Goal: Feedback & Contribution: Contribute content

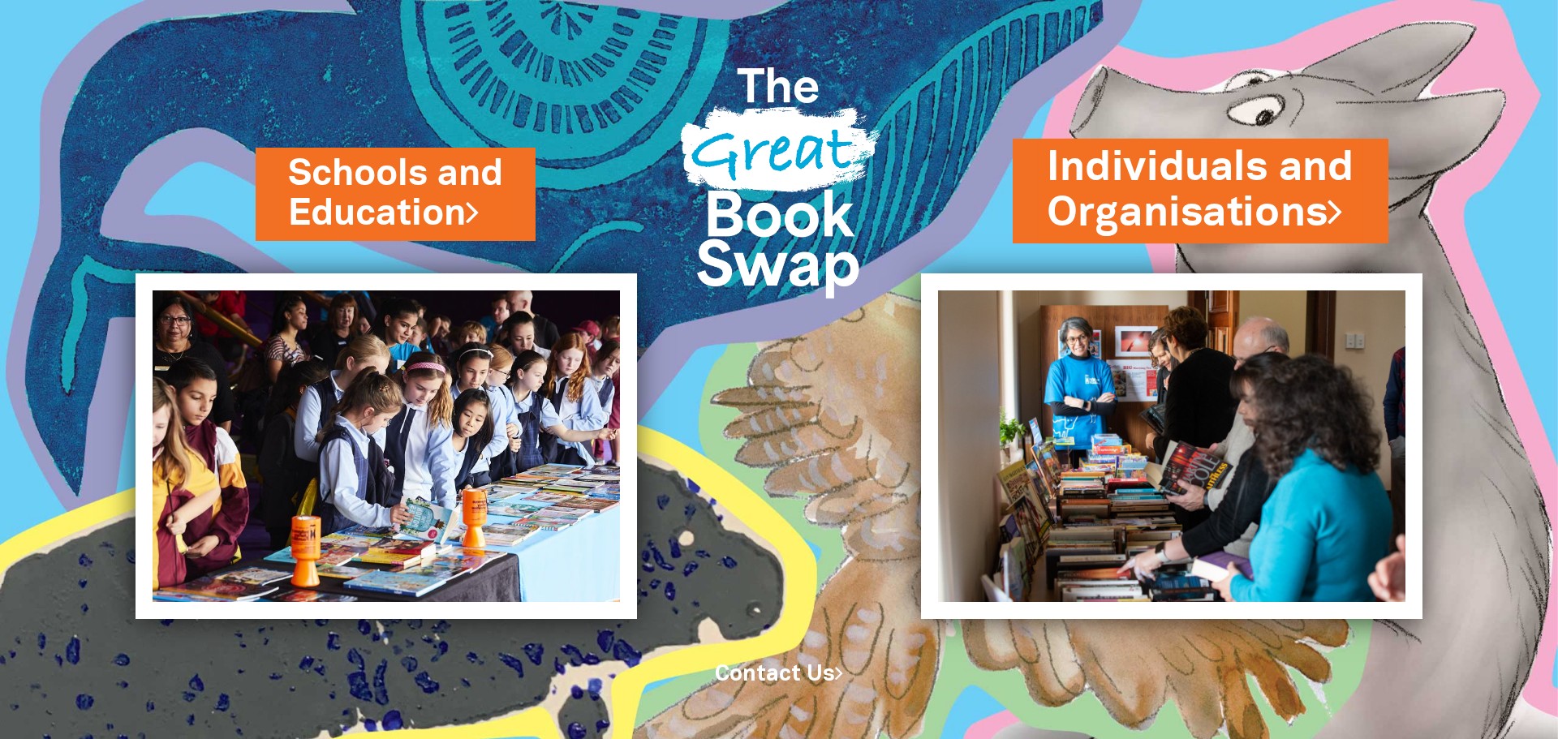
drag, startPoint x: 0, startPoint y: 0, endPoint x: 1176, endPoint y: 201, distance: 1192.9
click at [1176, 201] on link "Individuals and Organisations" at bounding box center [1201, 191] width 308 height 102
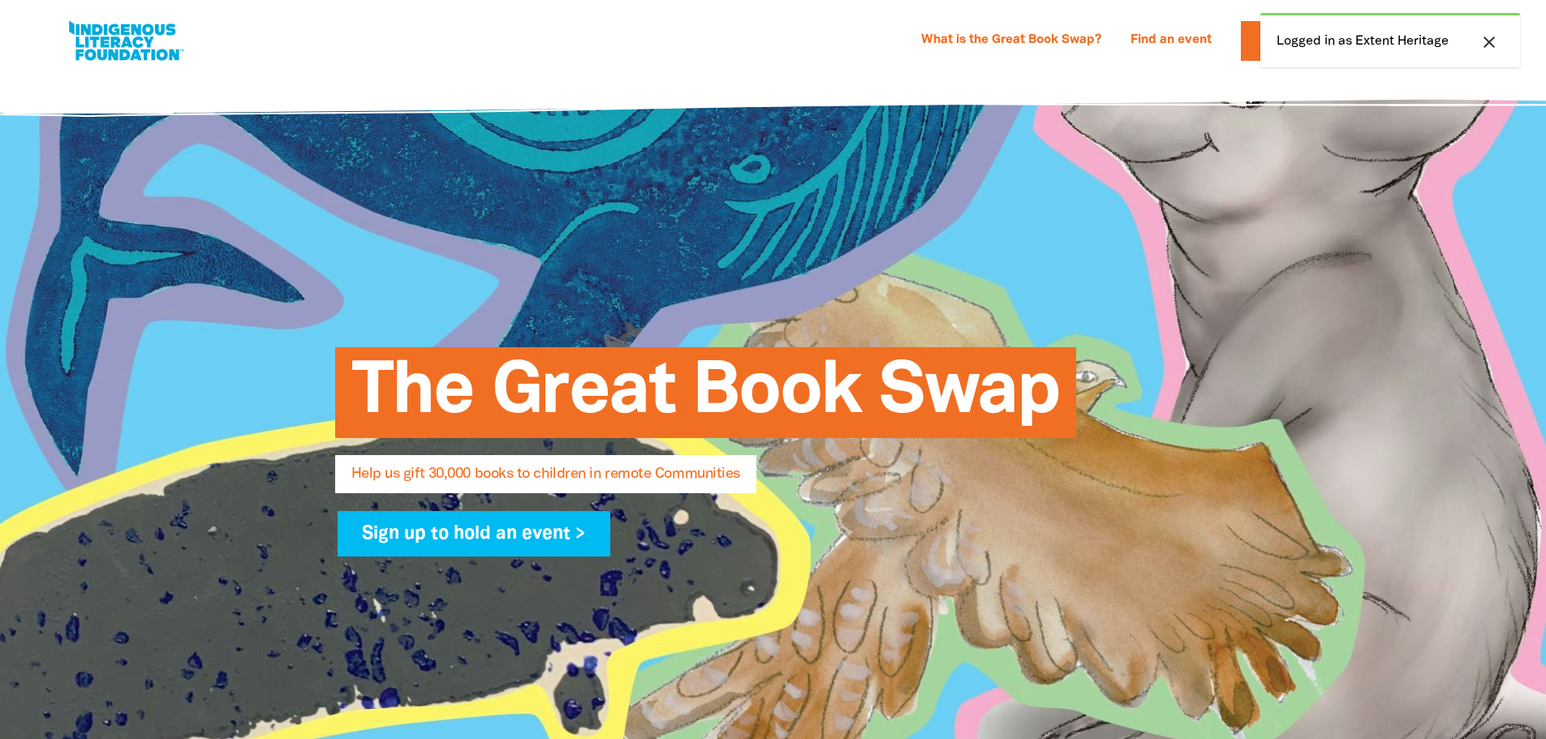
select select "AU"
click at [1249, 73] on div "What is the Great Book Swap? Find an event Log In Sign Up Donate Extent Heritag…" at bounding box center [773, 36] width 1546 height 73
click at [1482, 45] on icon "close" at bounding box center [1488, 41] width 19 height 19
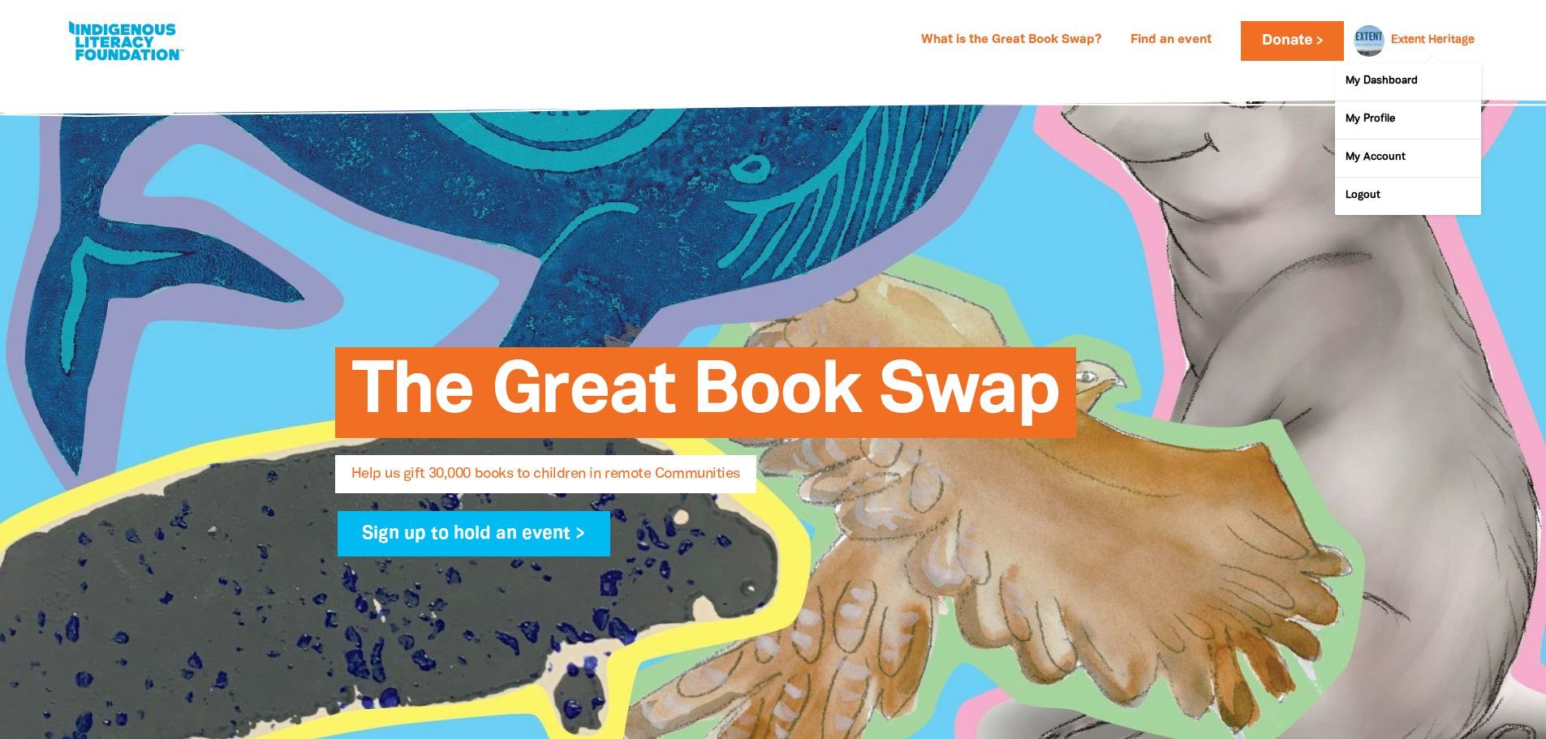
click at [1442, 39] on link "Extent Heritage" at bounding box center [1433, 40] width 84 height 11
click at [1365, 89] on link "My Dashboard" at bounding box center [1408, 81] width 146 height 37
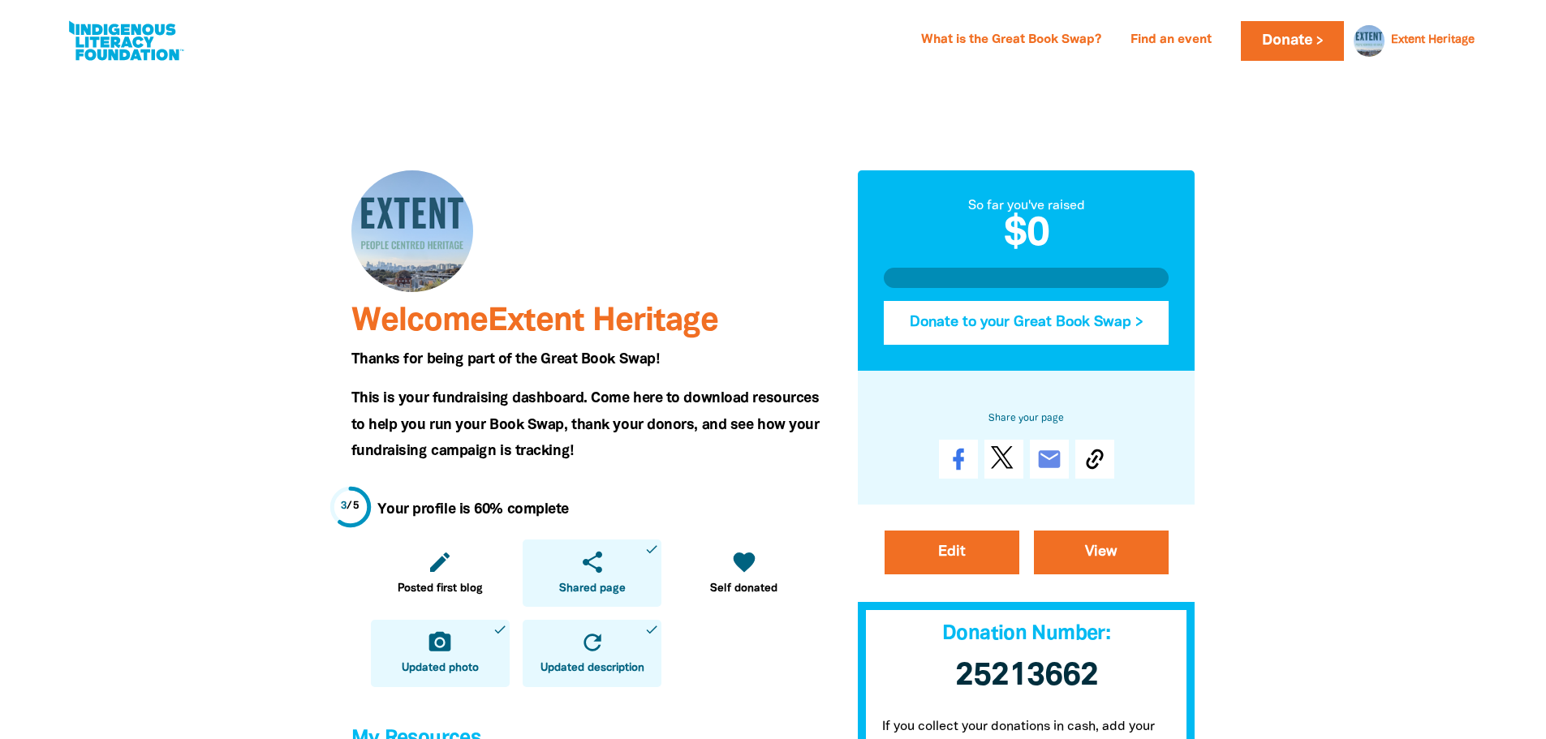
click at [1002, 321] on button "Donate to your Great Book Swap >" at bounding box center [1027, 322] width 286 height 44
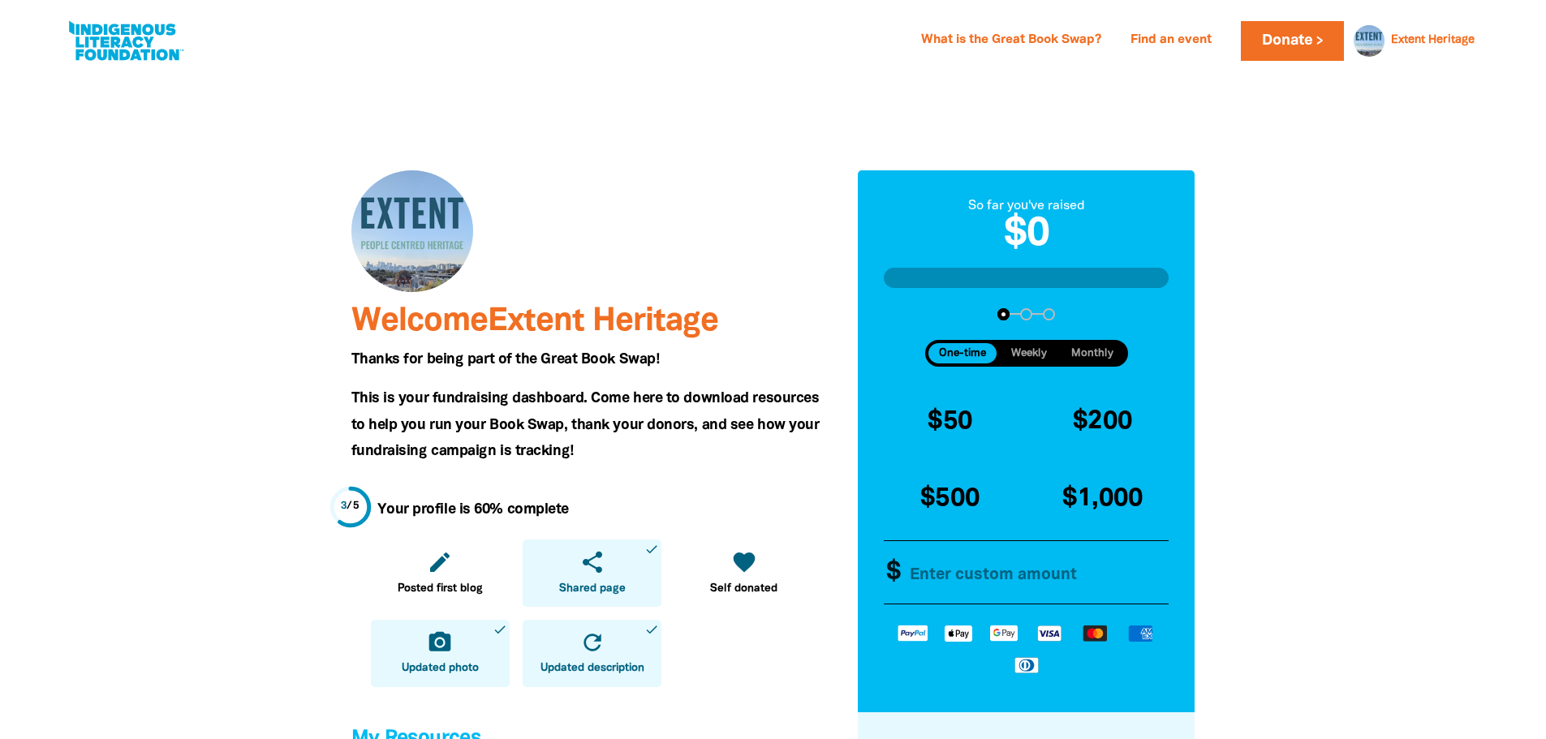
click at [964, 579] on input "Other Amount" at bounding box center [1034, 572] width 279 height 62
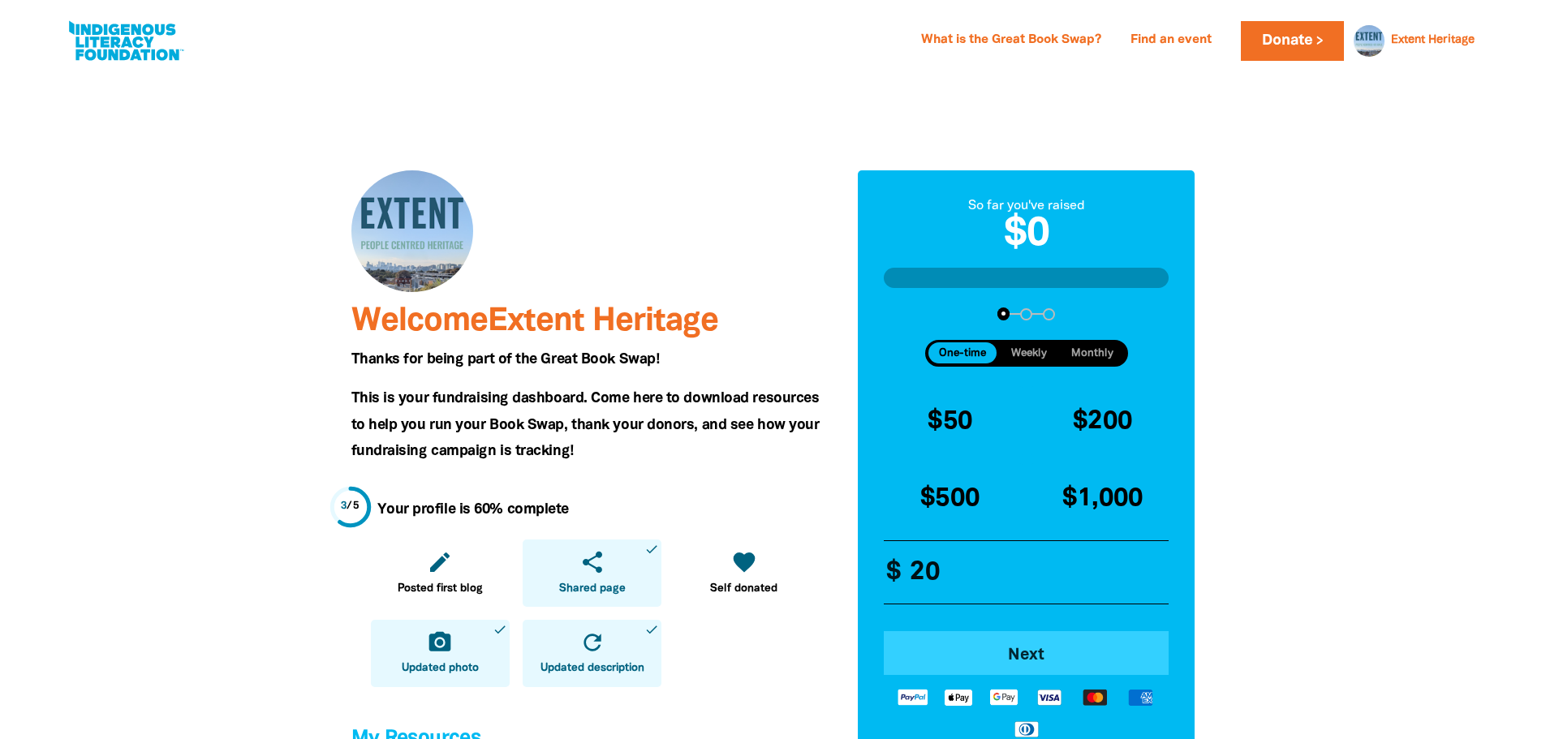
type input "20"
click at [1020, 649] on span "Next" at bounding box center [1026, 656] width 241 height 16
select select "AU"
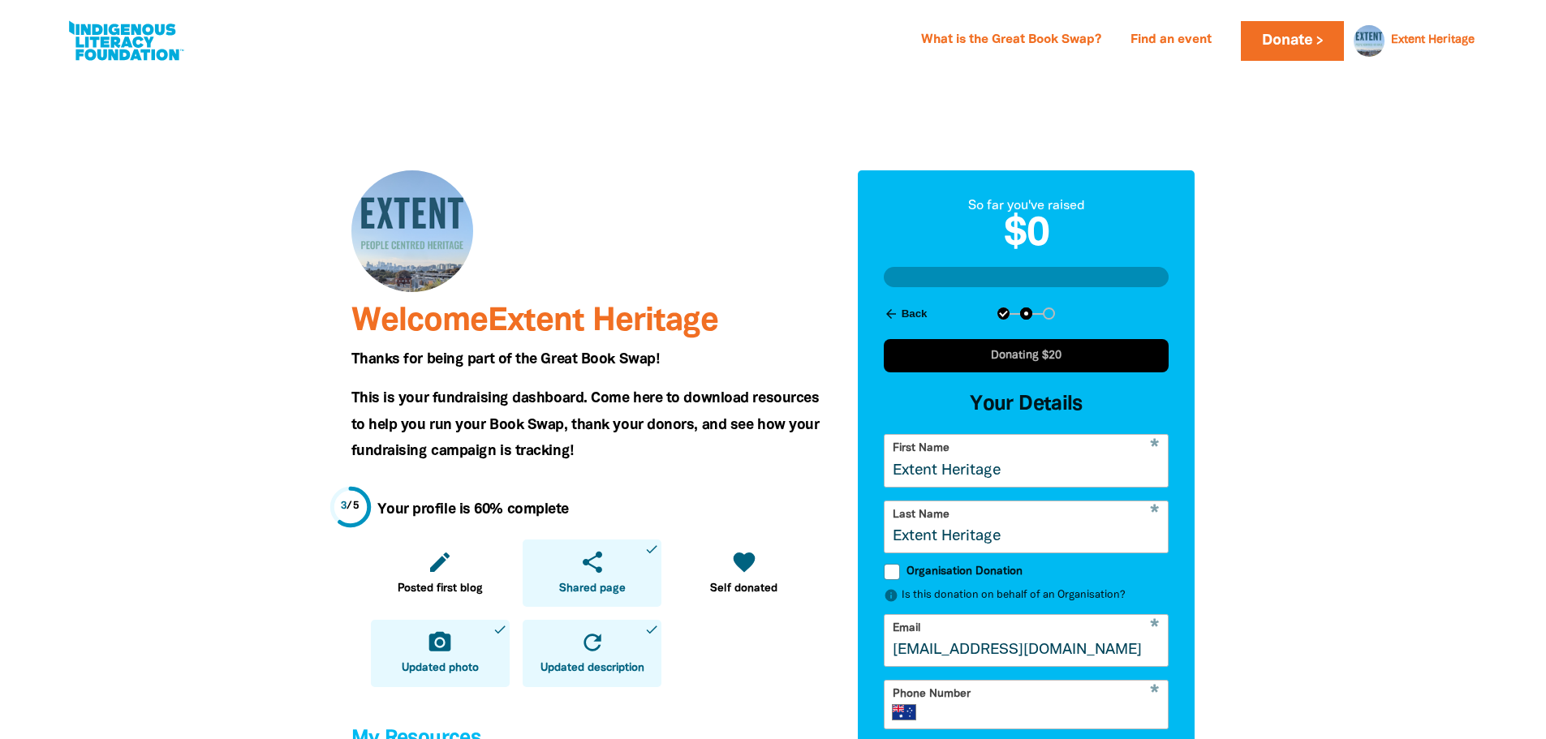
click at [958, 463] on input "Extent Heritage" at bounding box center [1026, 460] width 284 height 51
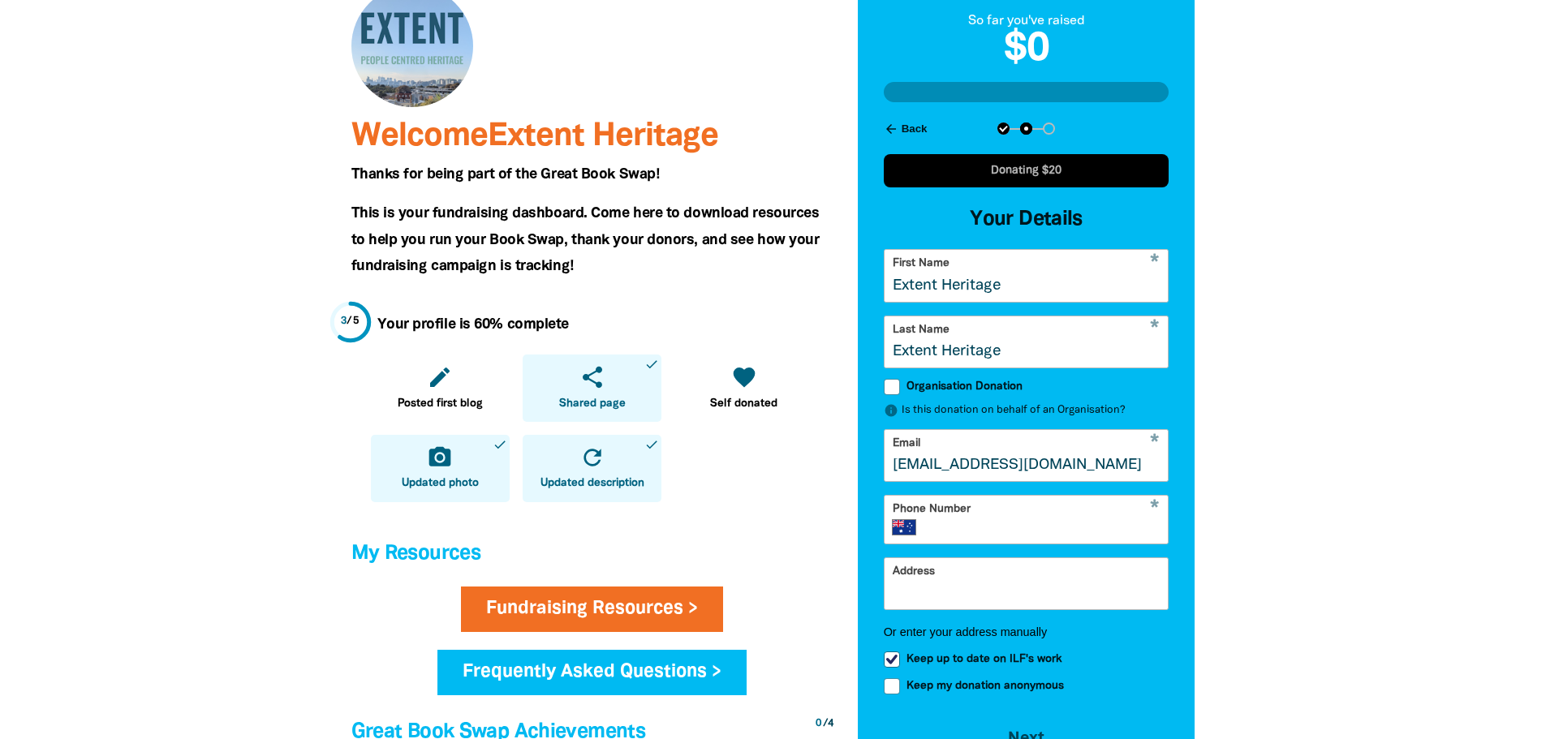
scroll to position [162, 0]
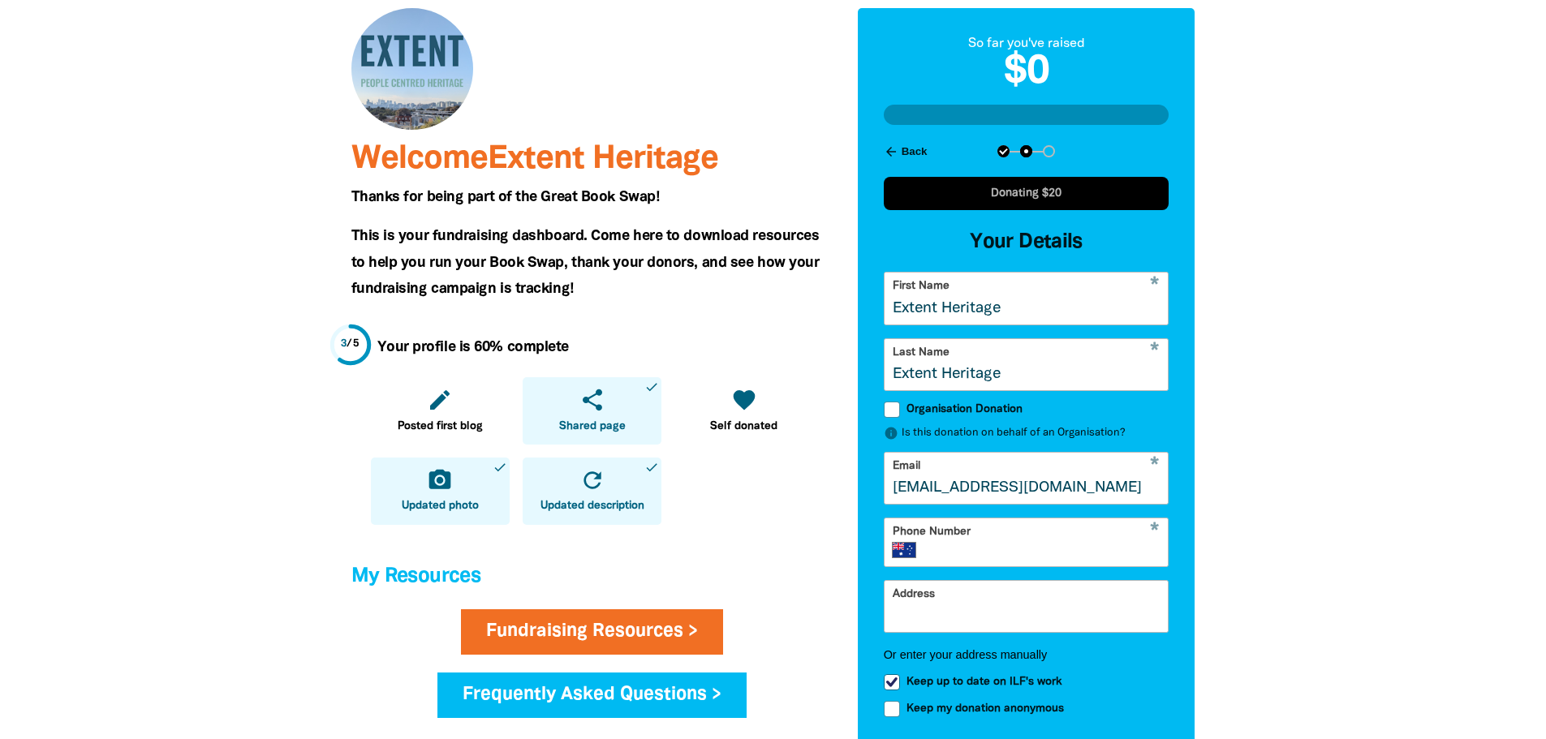
click at [1250, 452] on div at bounding box center [773, 721] width 1546 height 1620
click at [932, 153] on button "arrow_back Back" at bounding box center [905, 152] width 57 height 28
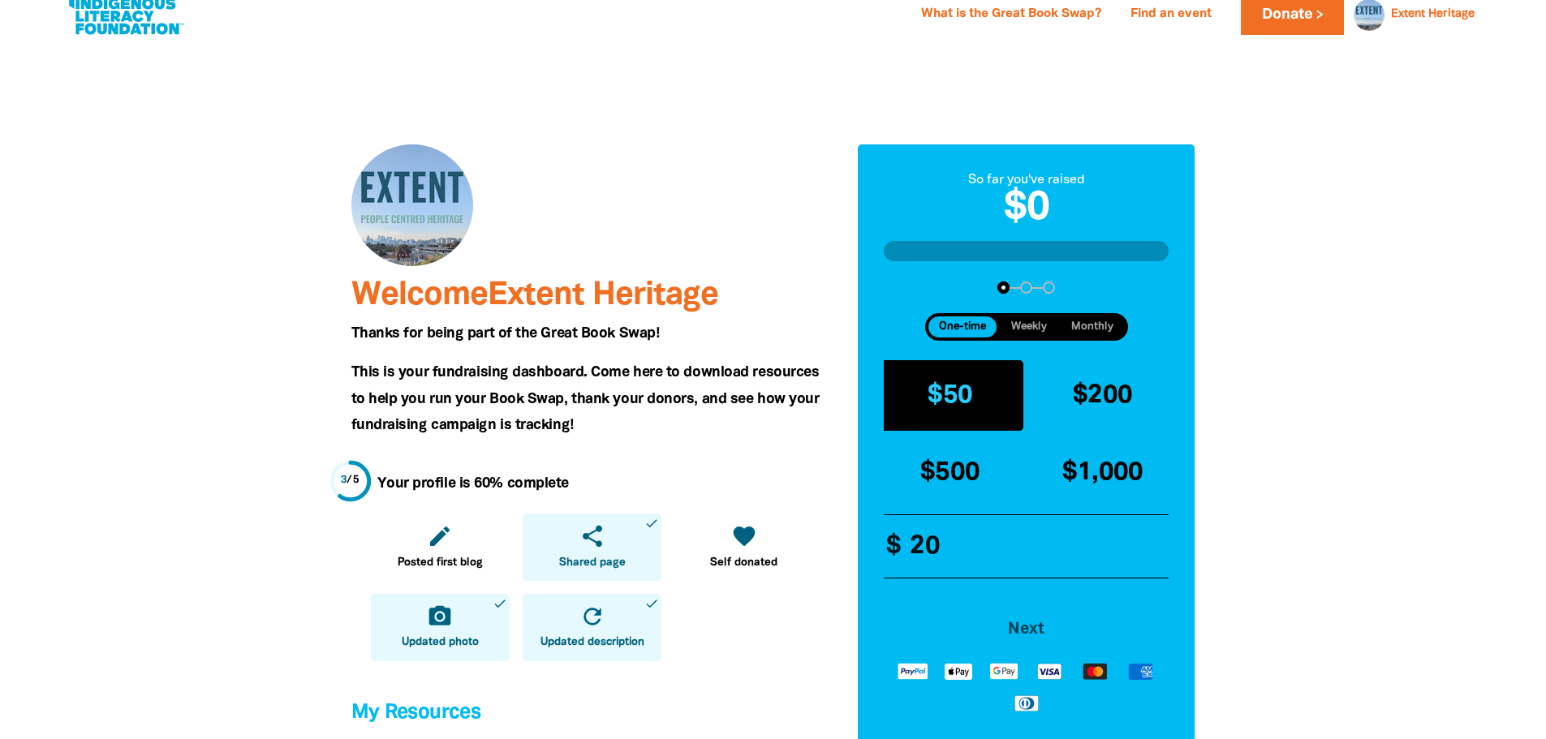
scroll to position [0, 0]
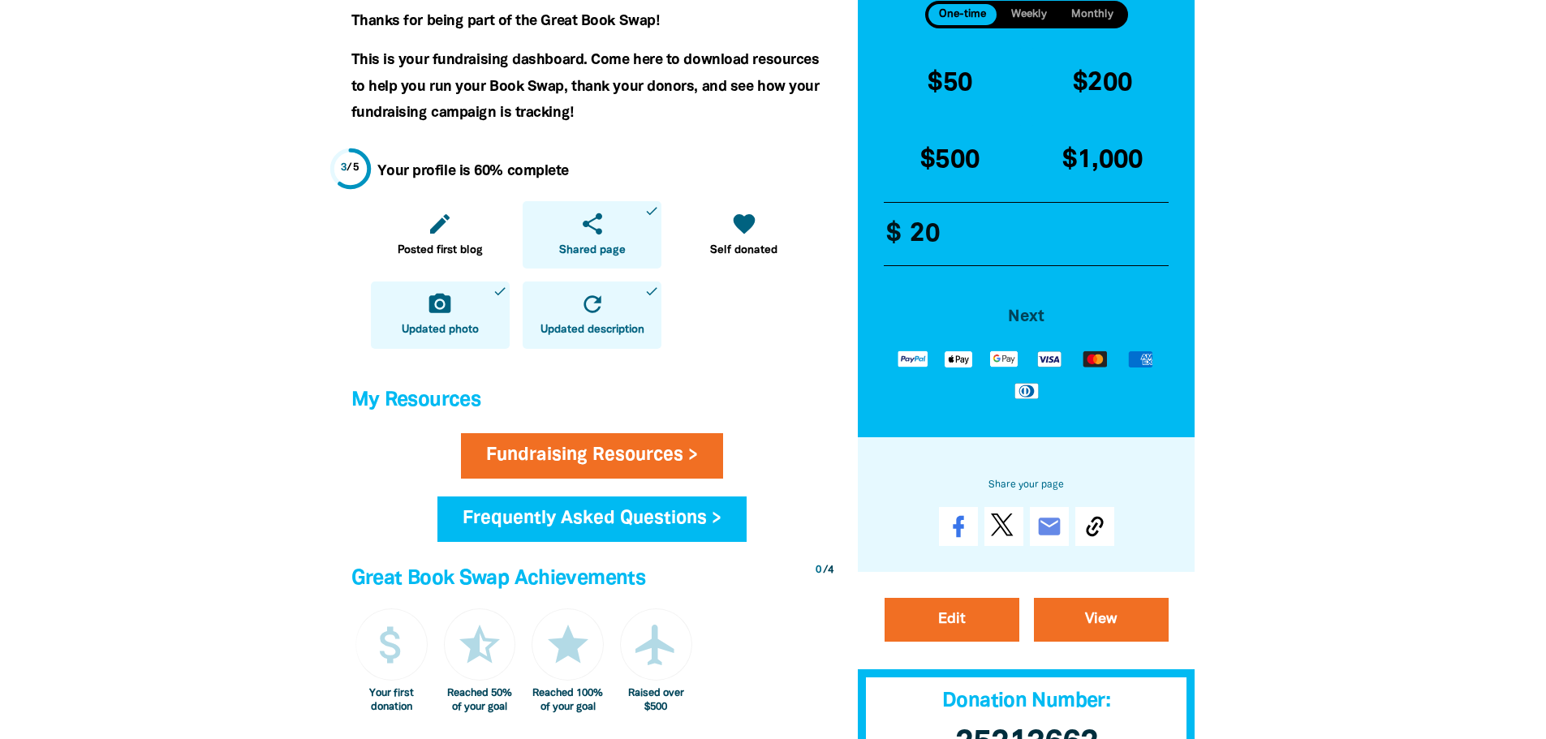
scroll to position [487, 0]
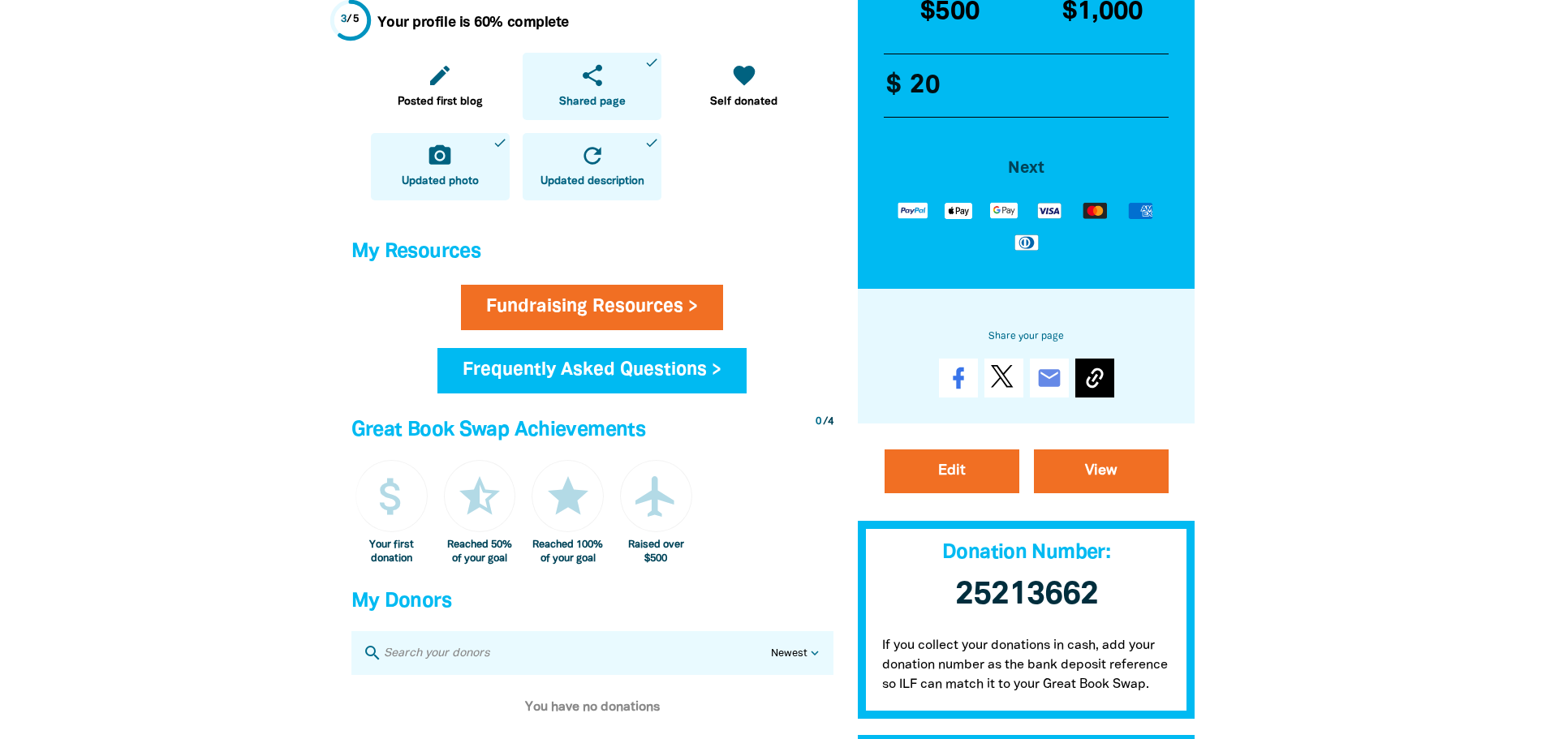
click at [1101, 376] on icon at bounding box center [1094, 378] width 17 height 20
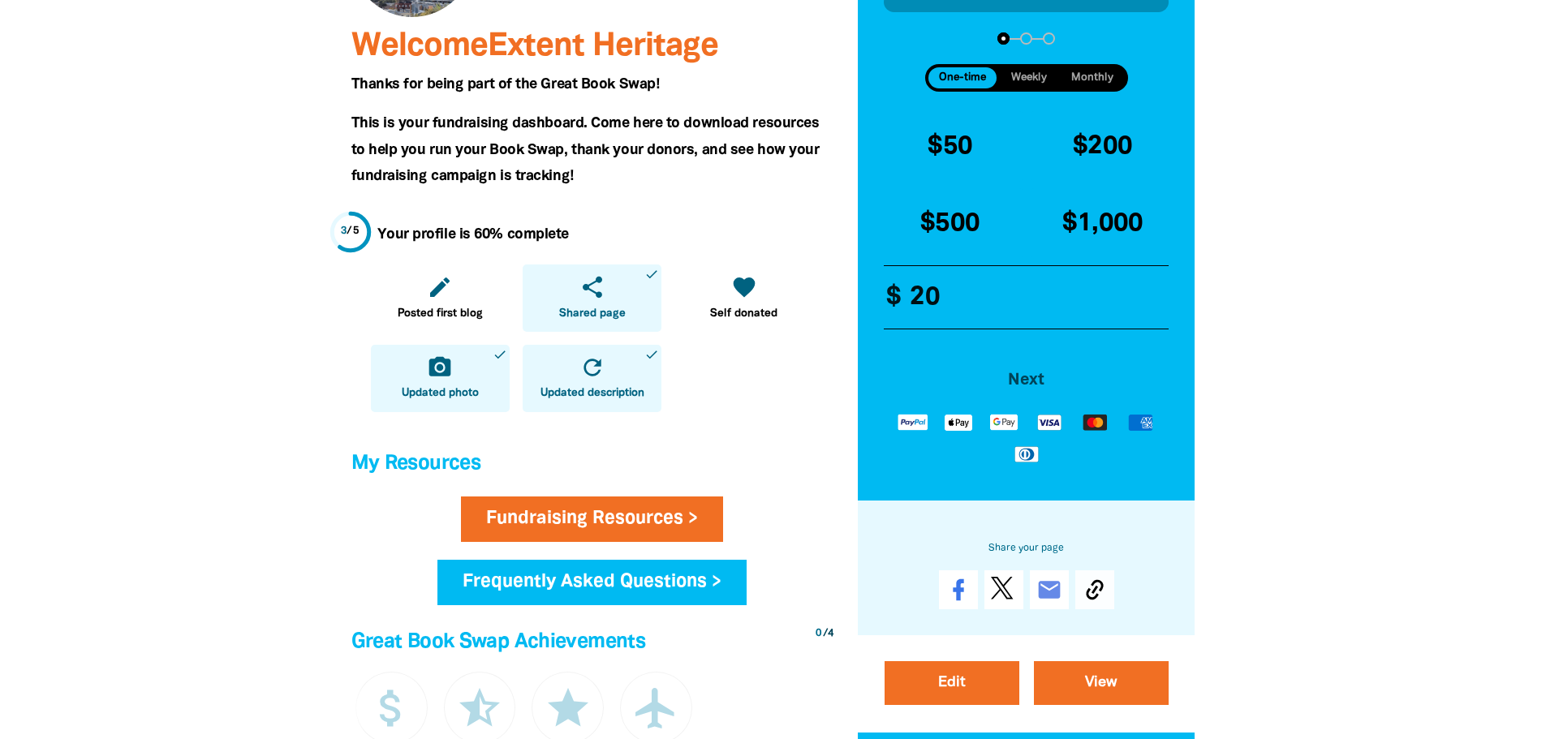
scroll to position [0, 0]
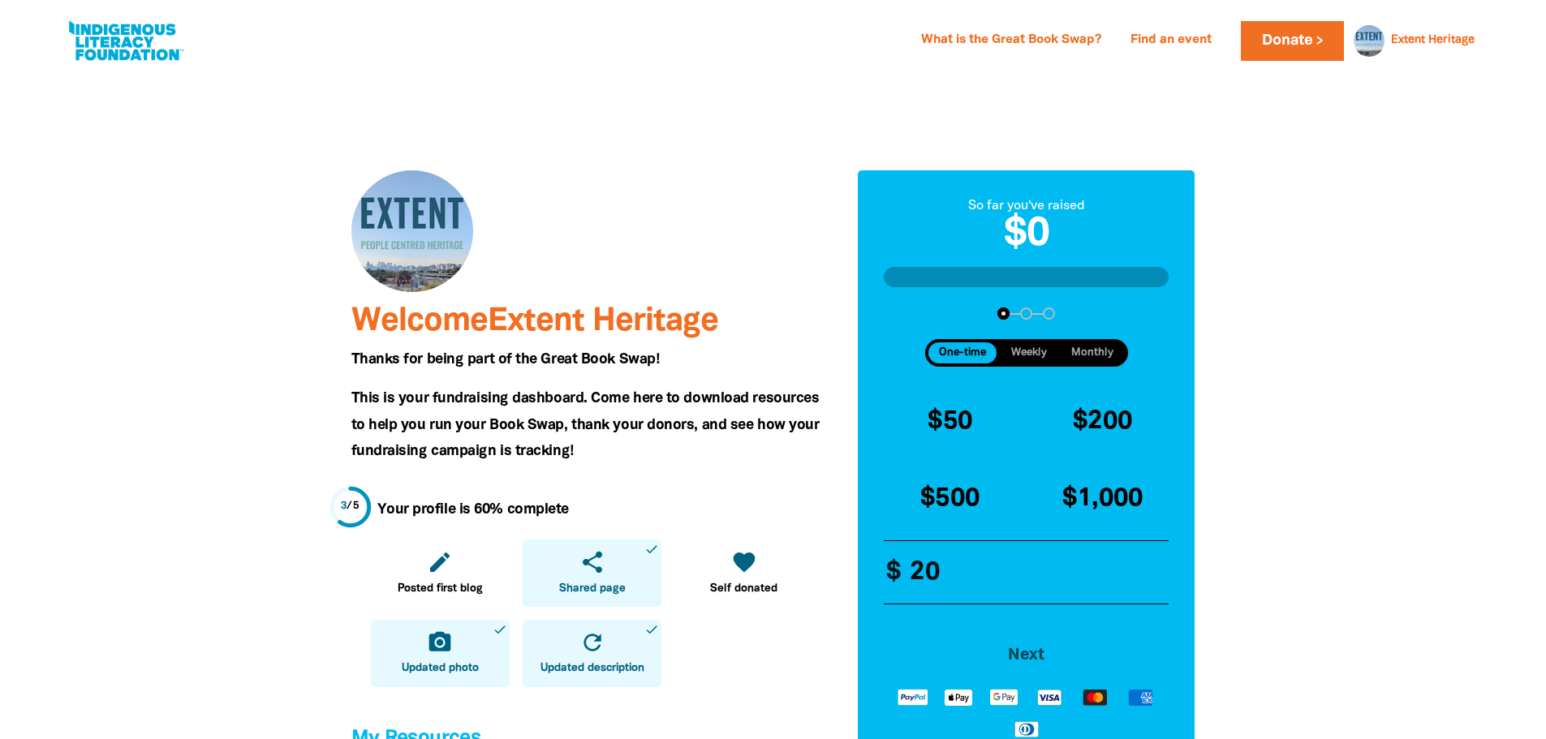
click at [139, 48] on link at bounding box center [126, 40] width 122 height 49
select select "AU"
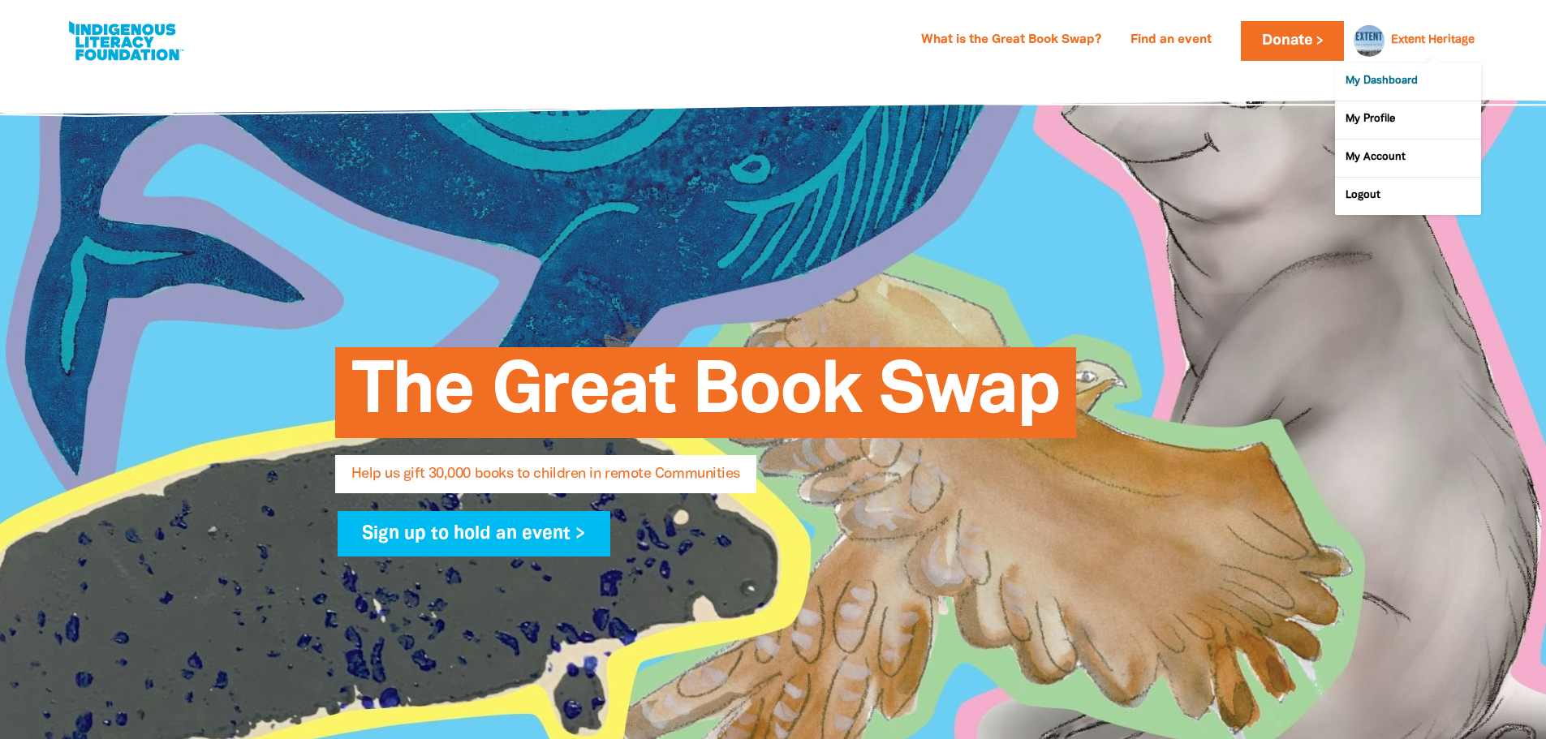
click at [1431, 80] on link "My Dashboard" at bounding box center [1408, 81] width 146 height 37
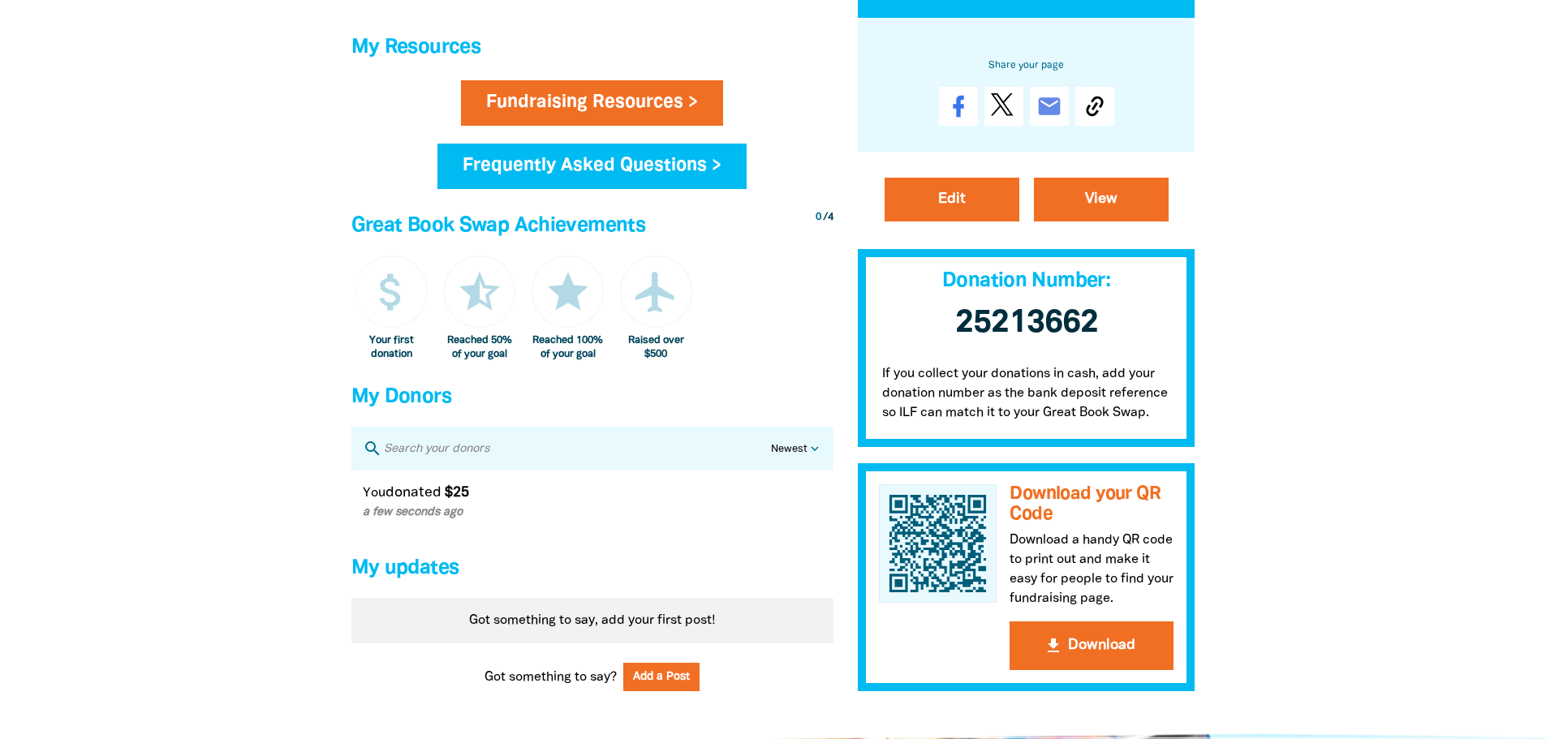
scroll to position [730, 0]
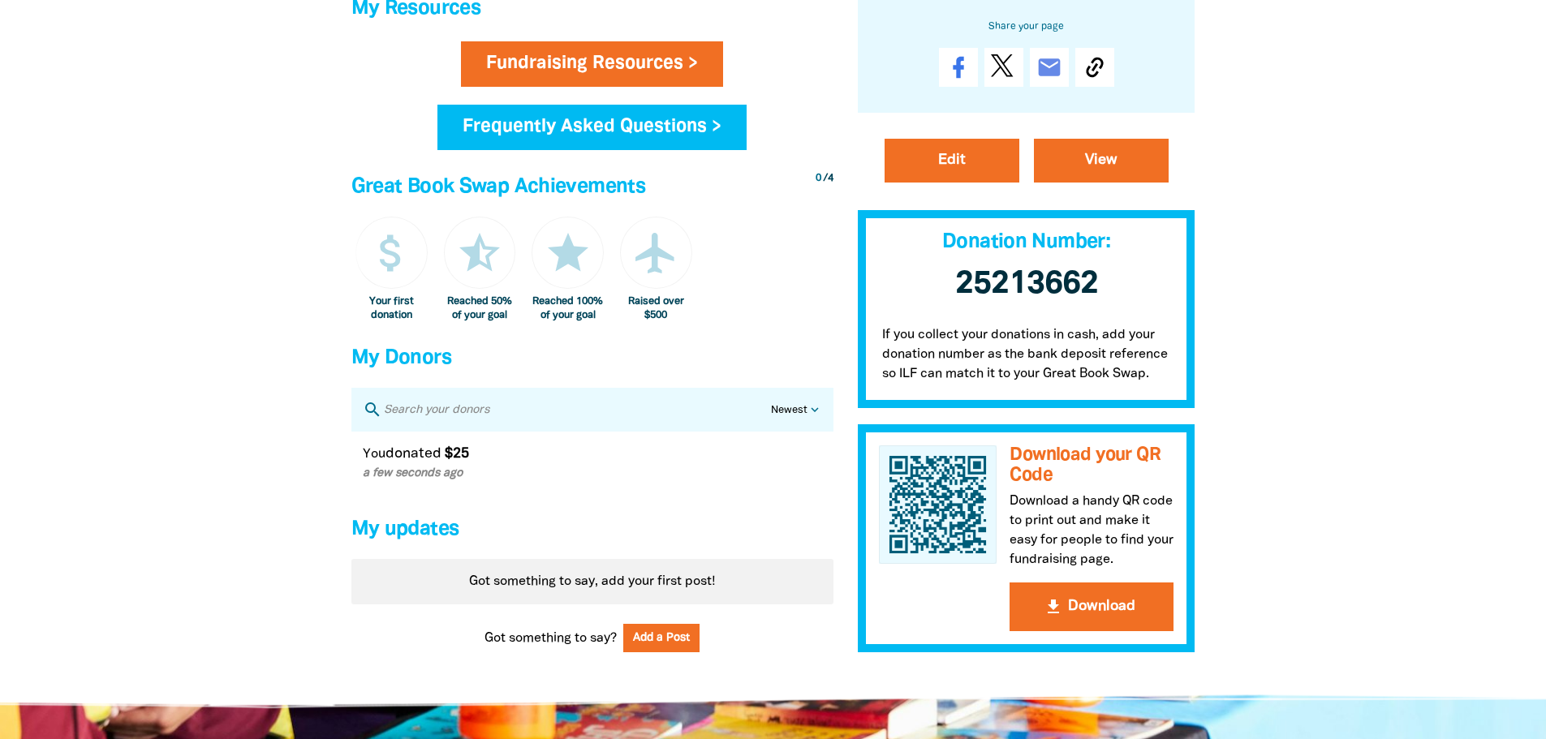
click at [800, 419] on select "Newest Oldest Highest Lowest" at bounding box center [797, 410] width 53 height 15
drag, startPoint x: 797, startPoint y: 417, endPoint x: 762, endPoint y: 416, distance: 34.9
click at [797, 417] on select "Newest Oldest Highest Lowest" at bounding box center [797, 410] width 53 height 15
click at [433, 476] on div "You donated $25 a few seconds ago" at bounding box center [572, 462] width 419 height 39
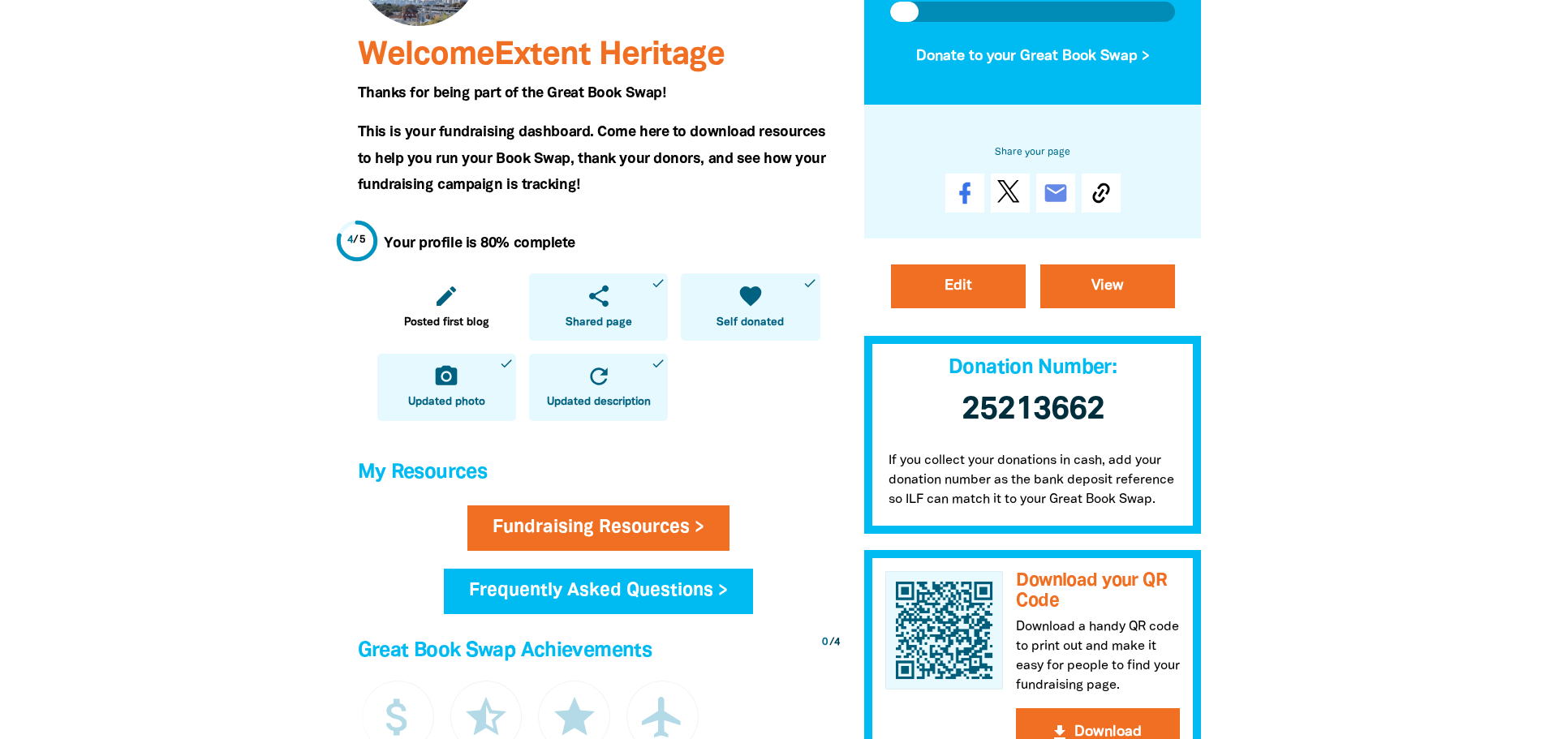
scroll to position [325, 0]
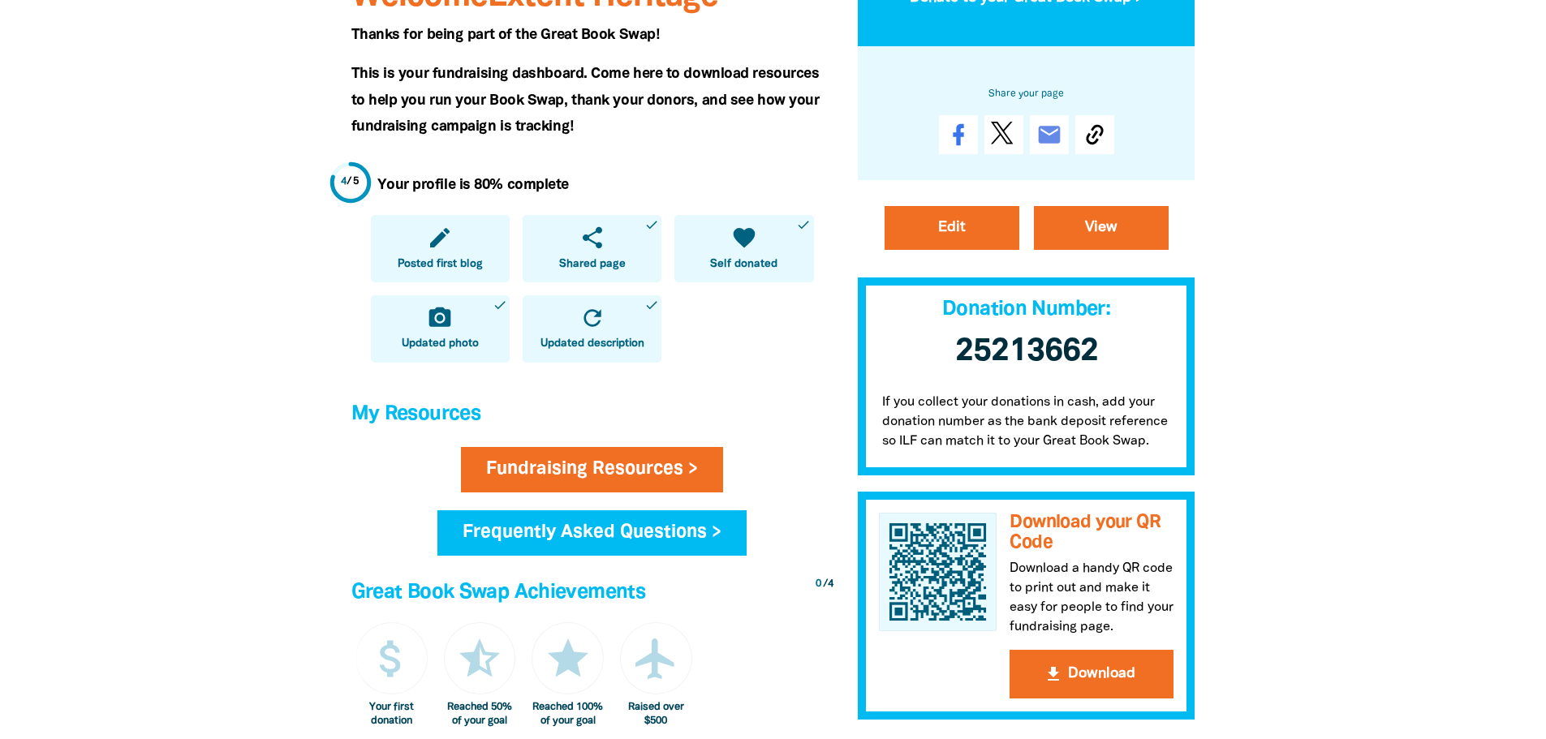
click at [441, 260] on span "Posted first blog" at bounding box center [440, 264] width 85 height 16
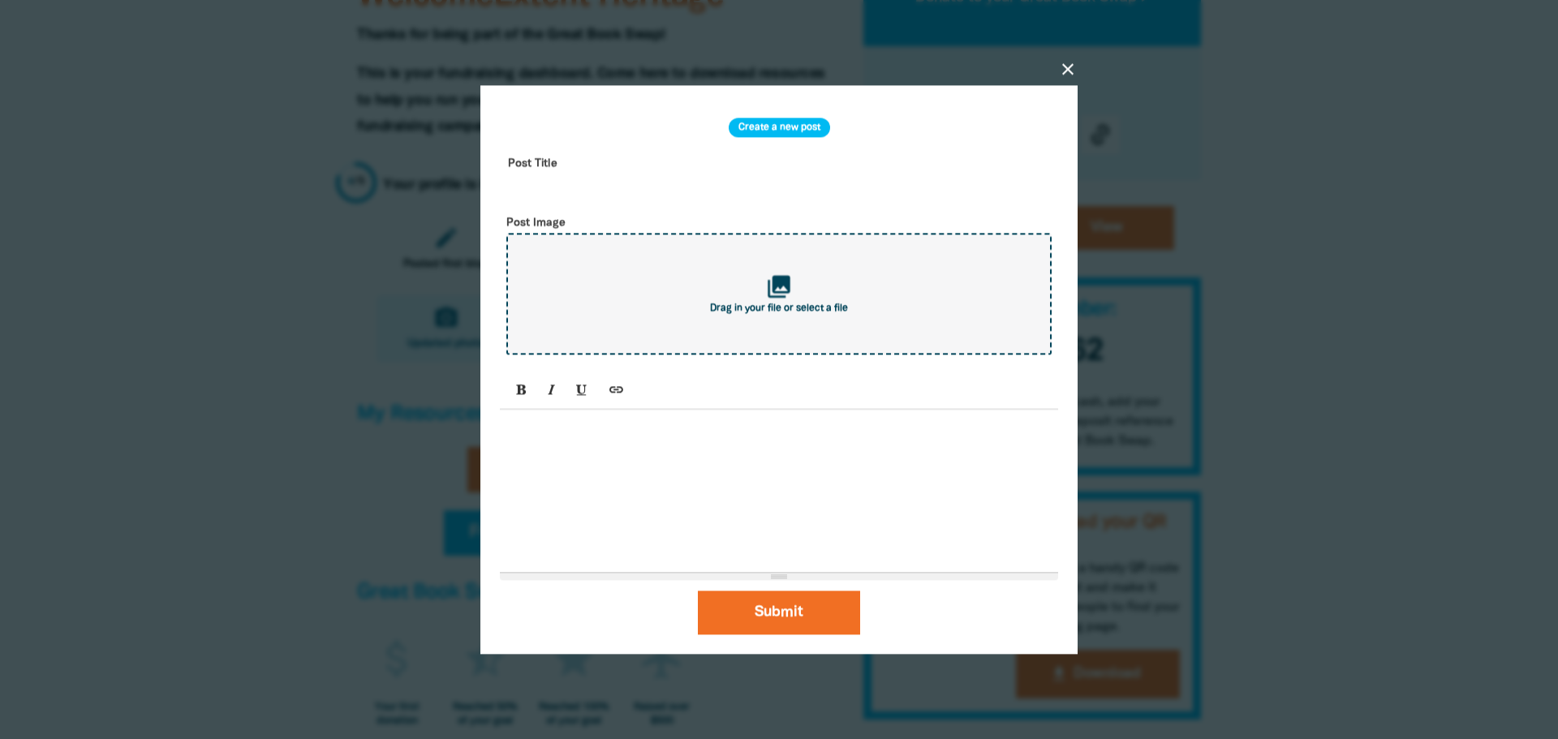
click at [780, 296] on icon "collections" at bounding box center [779, 286] width 27 height 27
type input "C:\fakepath\PXL_20250903_021730209.jpg"
click at [542, 457] on div at bounding box center [779, 491] width 558 height 162
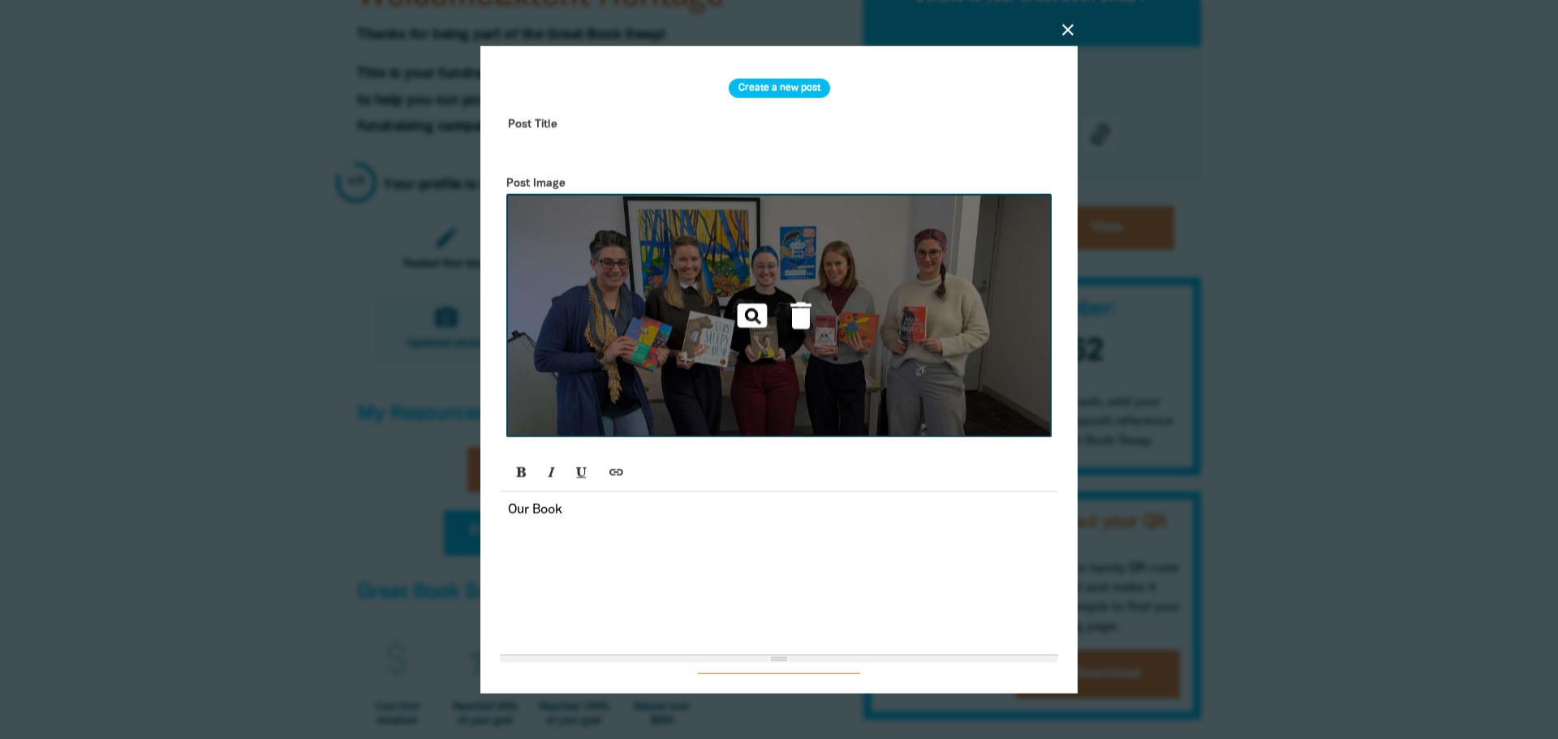
click at [686, 359] on img at bounding box center [778, 315] width 545 height 243
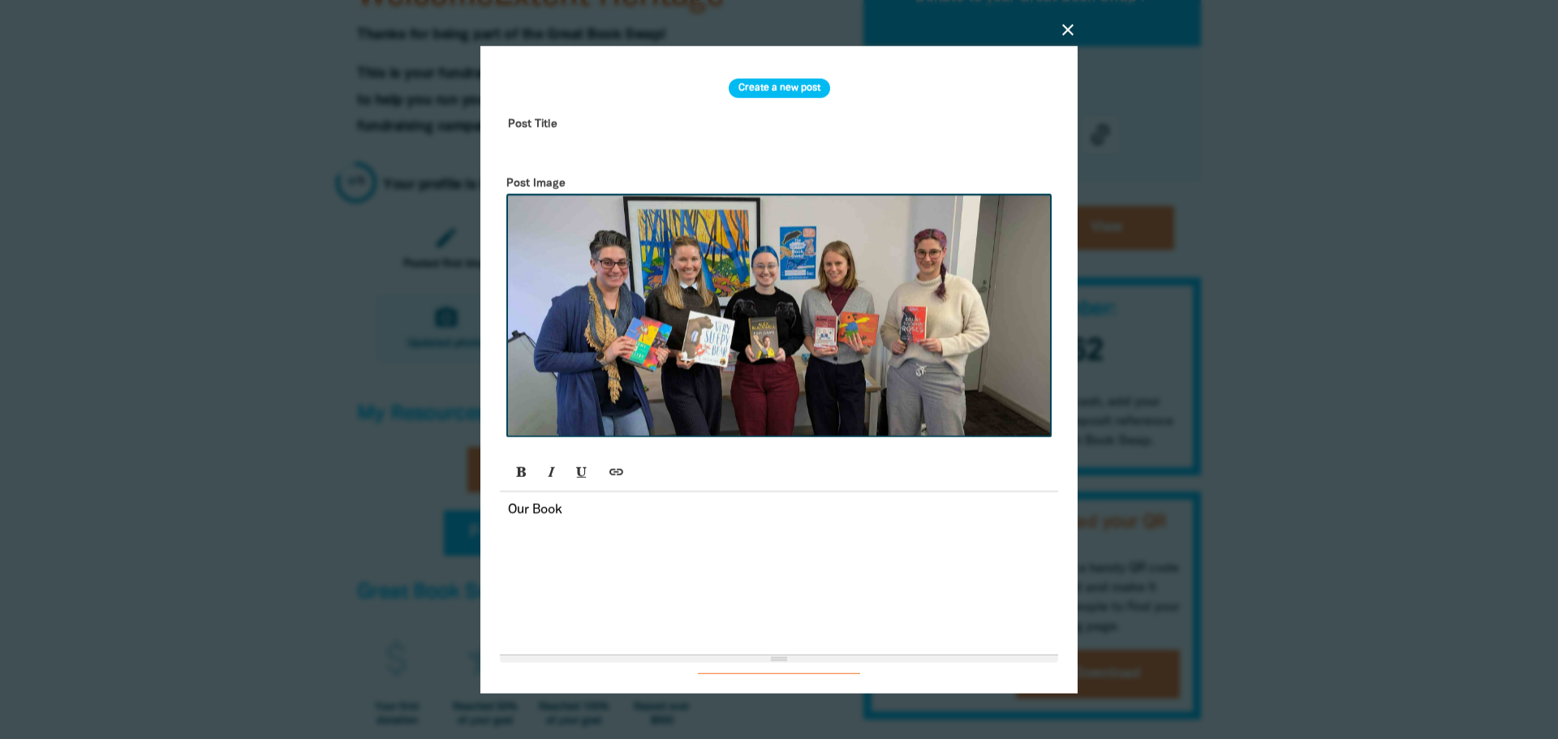
click at [592, 520] on p "Our Book" at bounding box center [779, 510] width 542 height 19
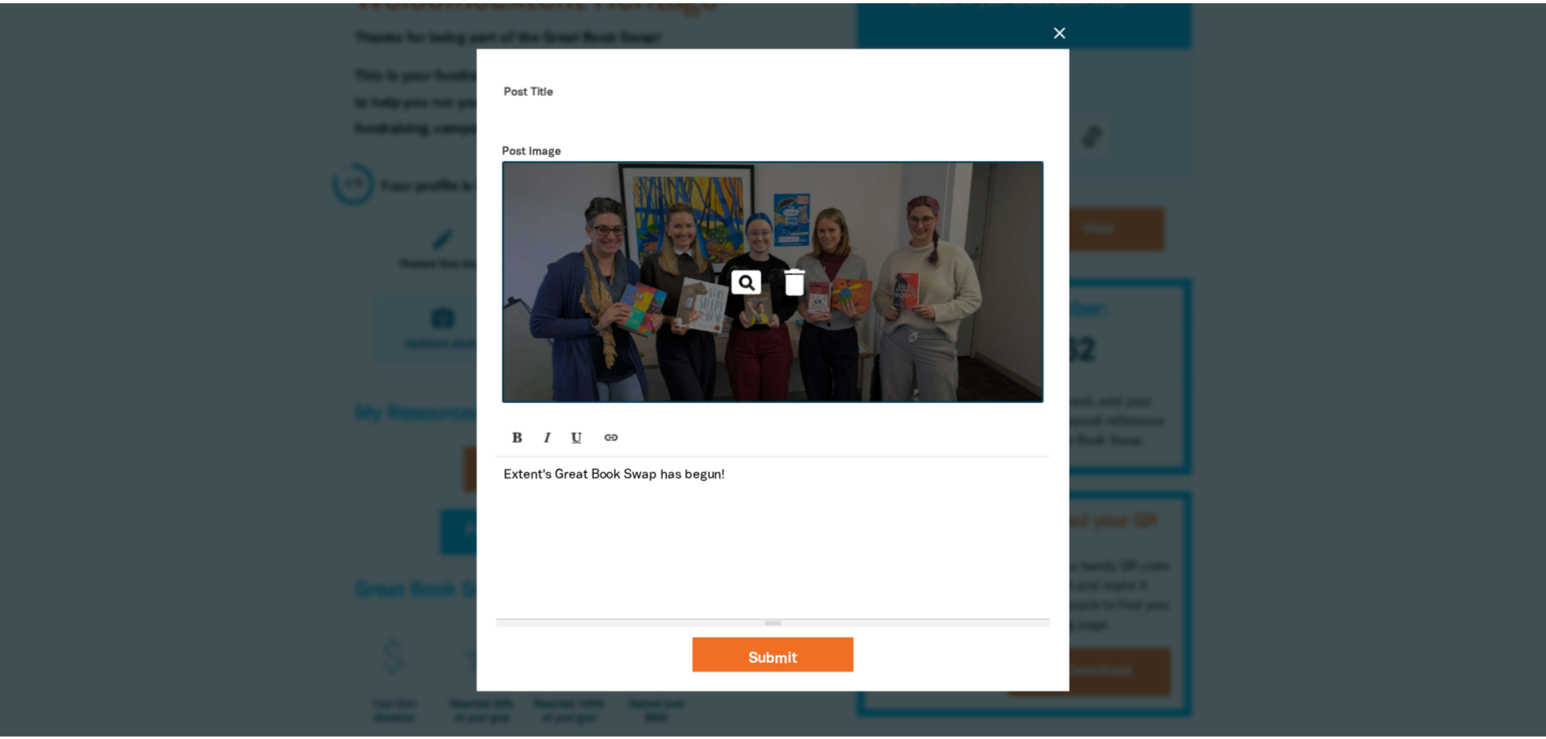
scroll to position [46, 0]
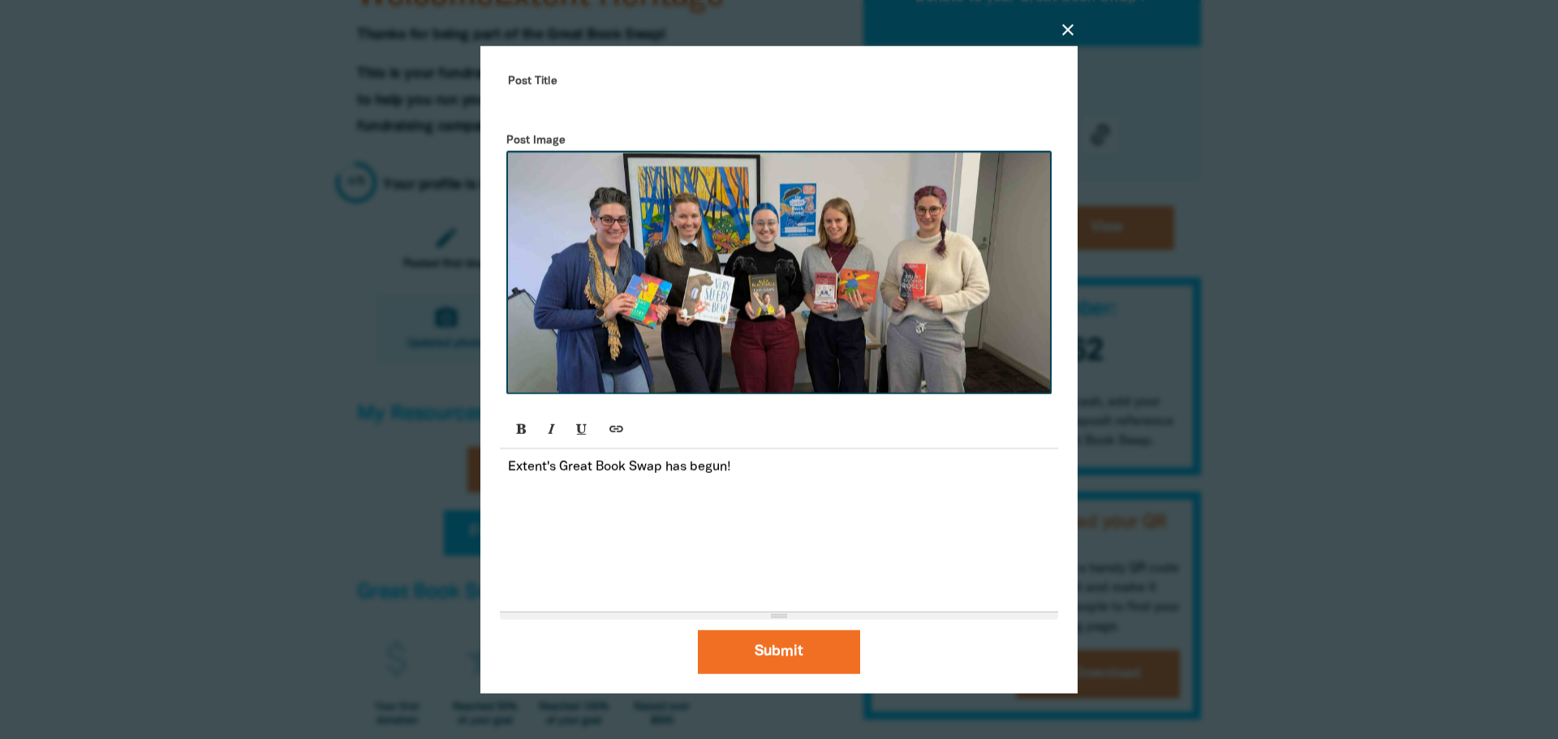
click at [737, 478] on p at bounding box center [779, 486] width 542 height 19
click at [762, 468] on p "Extent's Great Book Swap has begun!" at bounding box center [779, 467] width 542 height 19
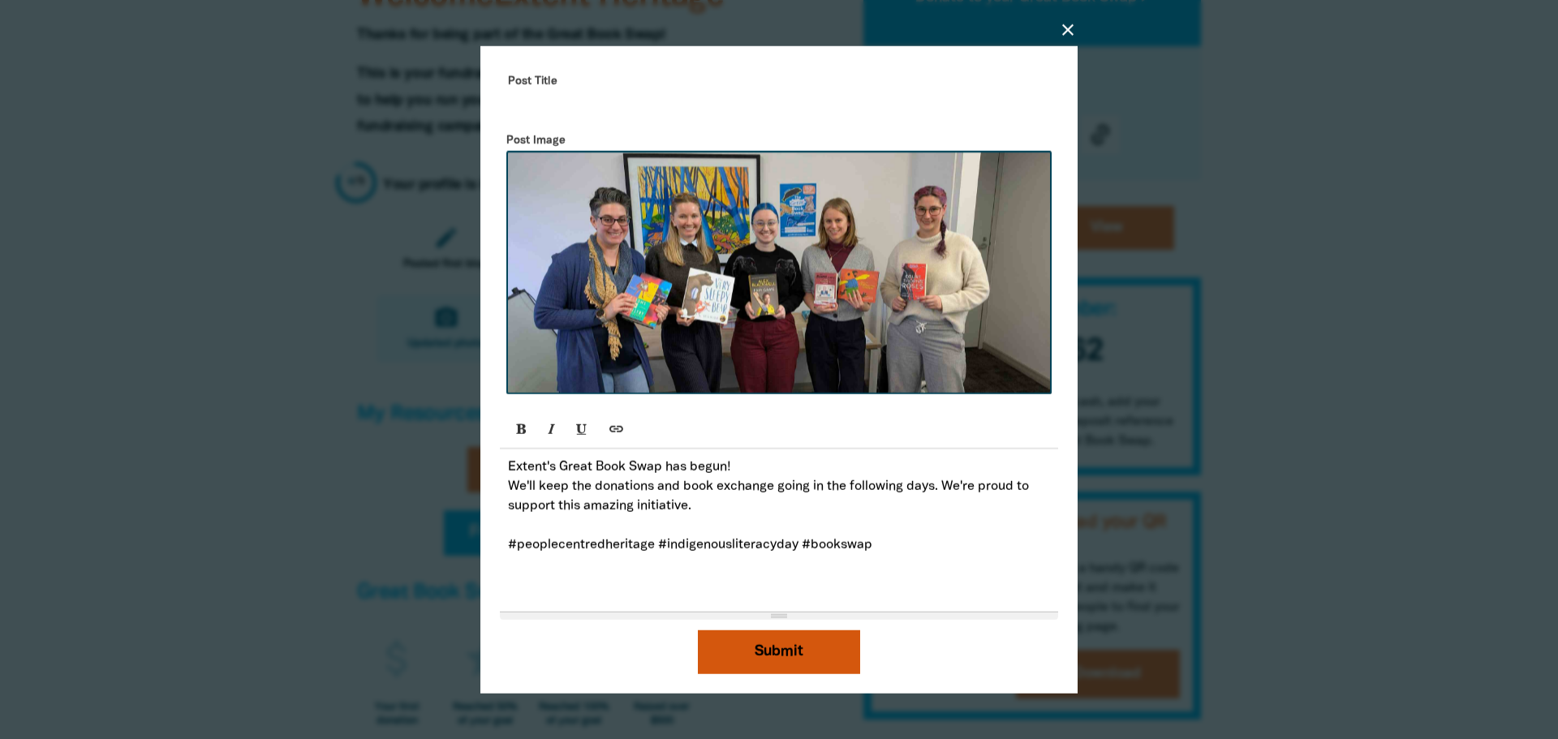
click at [790, 646] on button "Submit" at bounding box center [779, 652] width 162 height 44
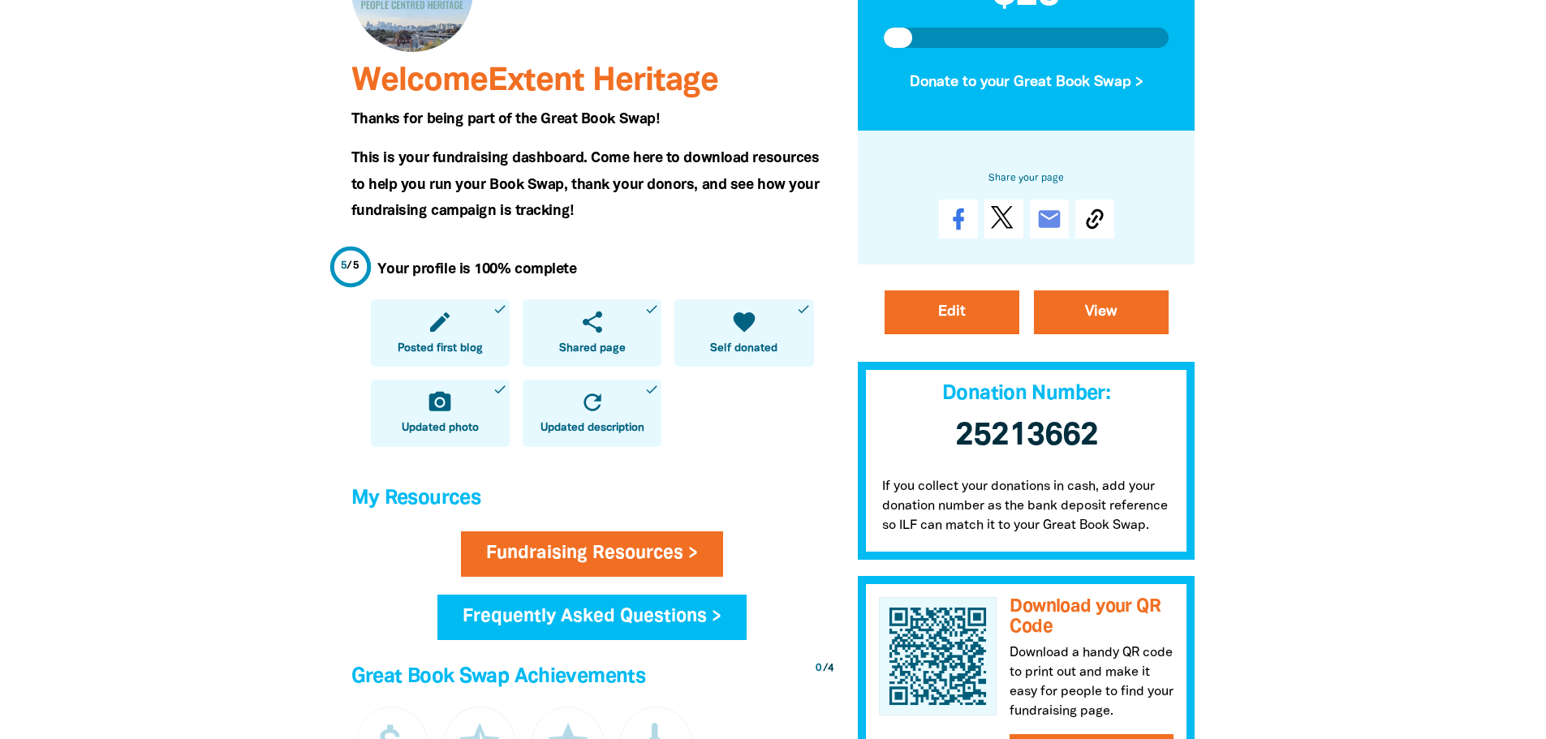
scroll to position [243, 0]
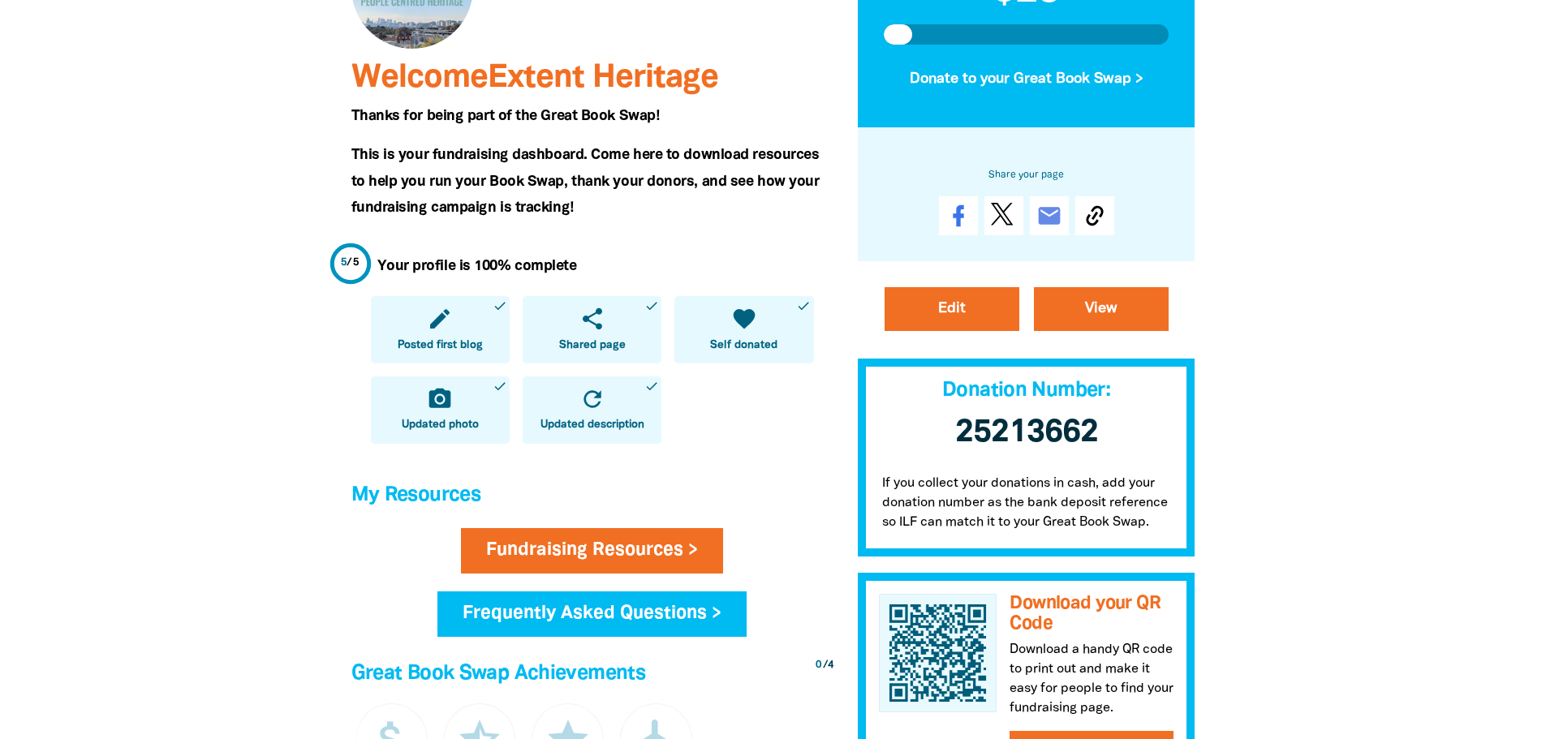
click at [547, 348] on link "share Shared page done" at bounding box center [592, 329] width 139 height 67
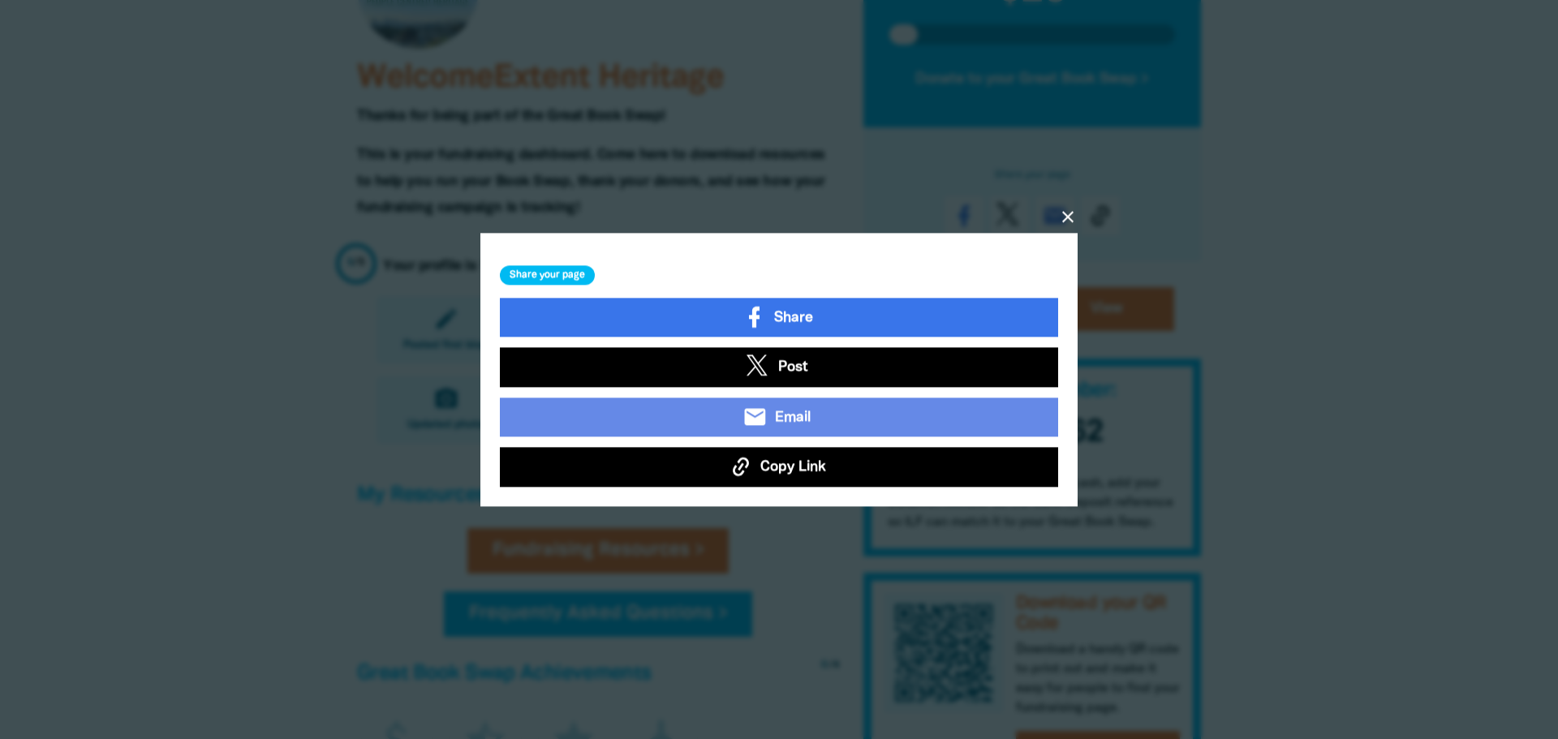
click at [1071, 217] on icon "close" at bounding box center [1067, 216] width 19 height 19
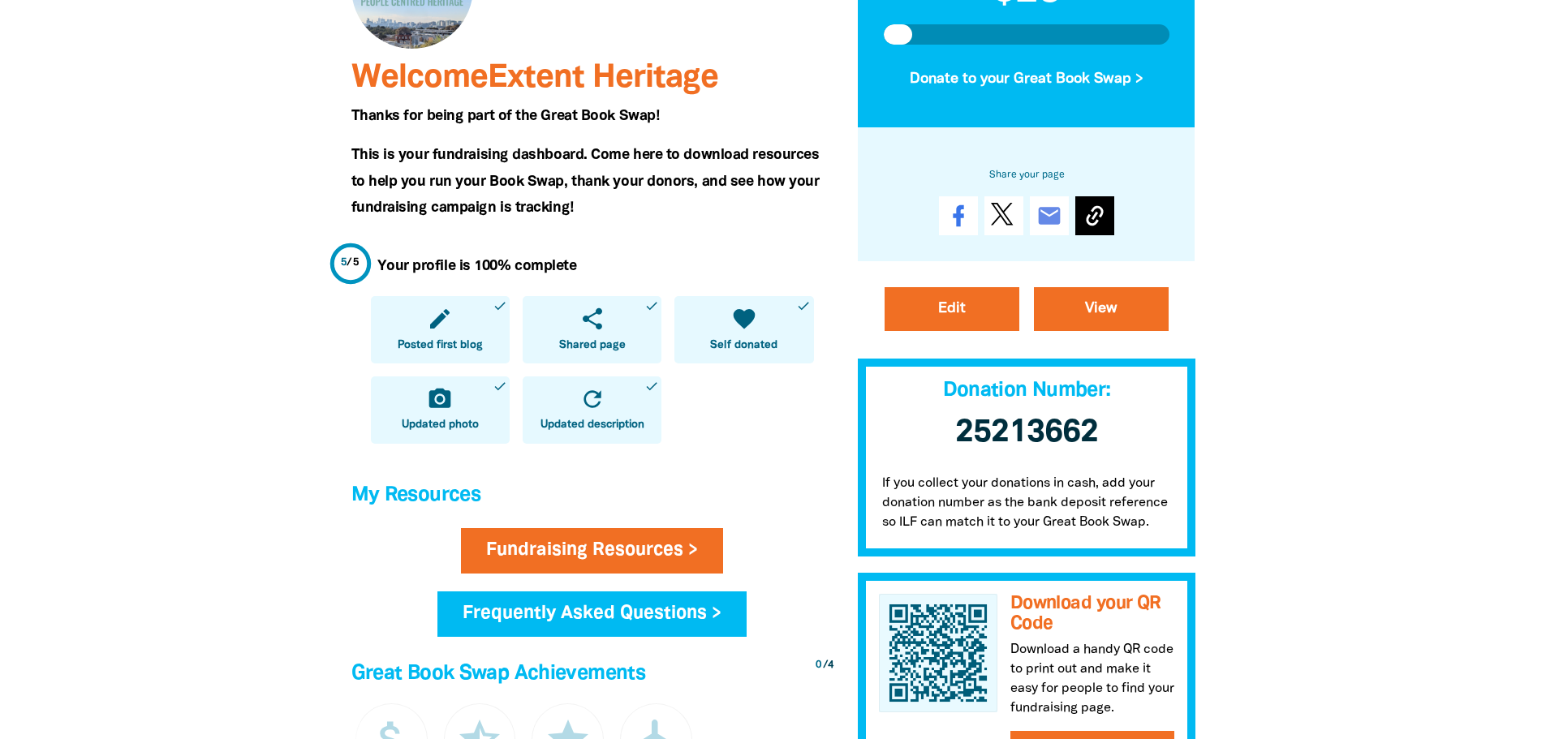
click at [1099, 210] on icon at bounding box center [1095, 216] width 26 height 26
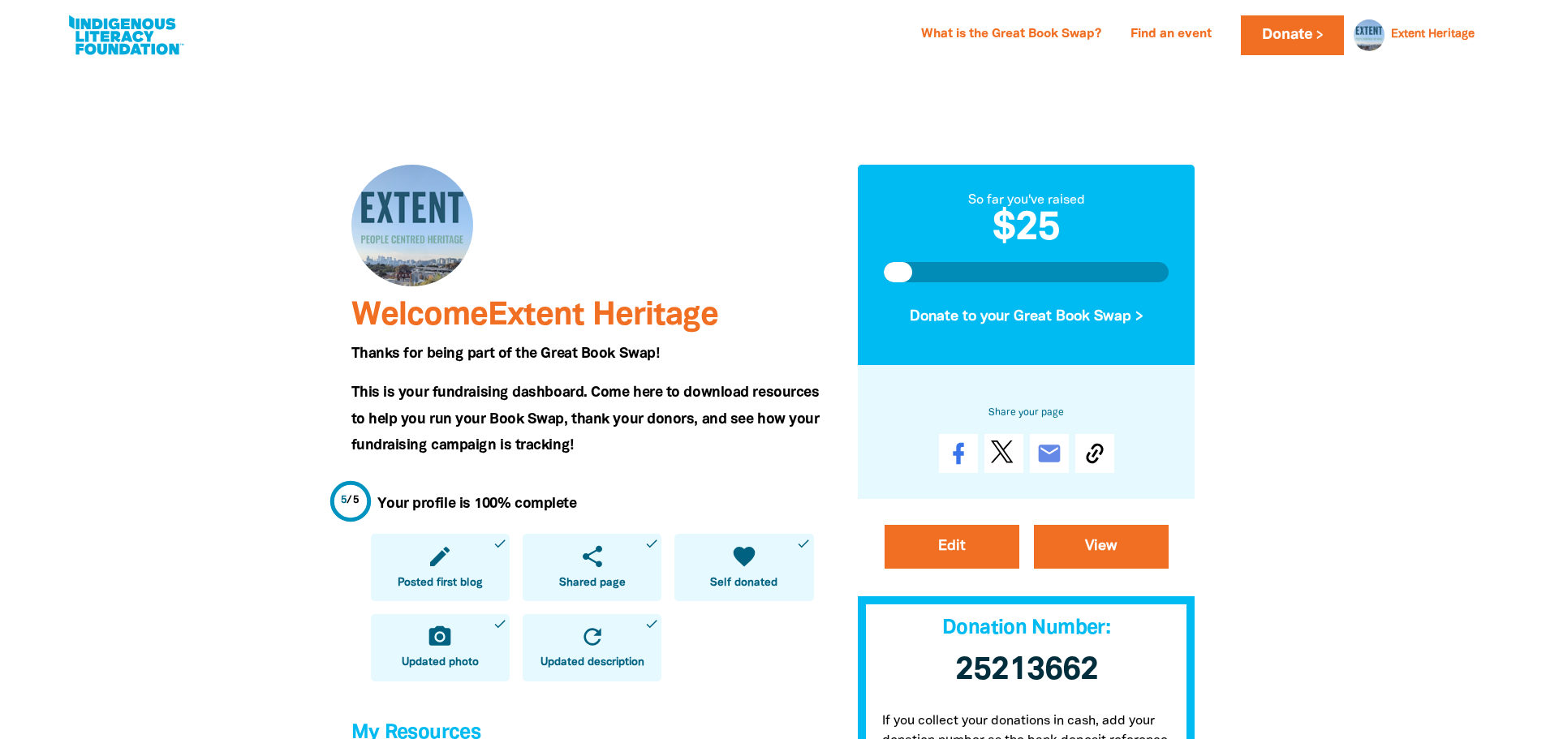
scroll to position [0, 0]
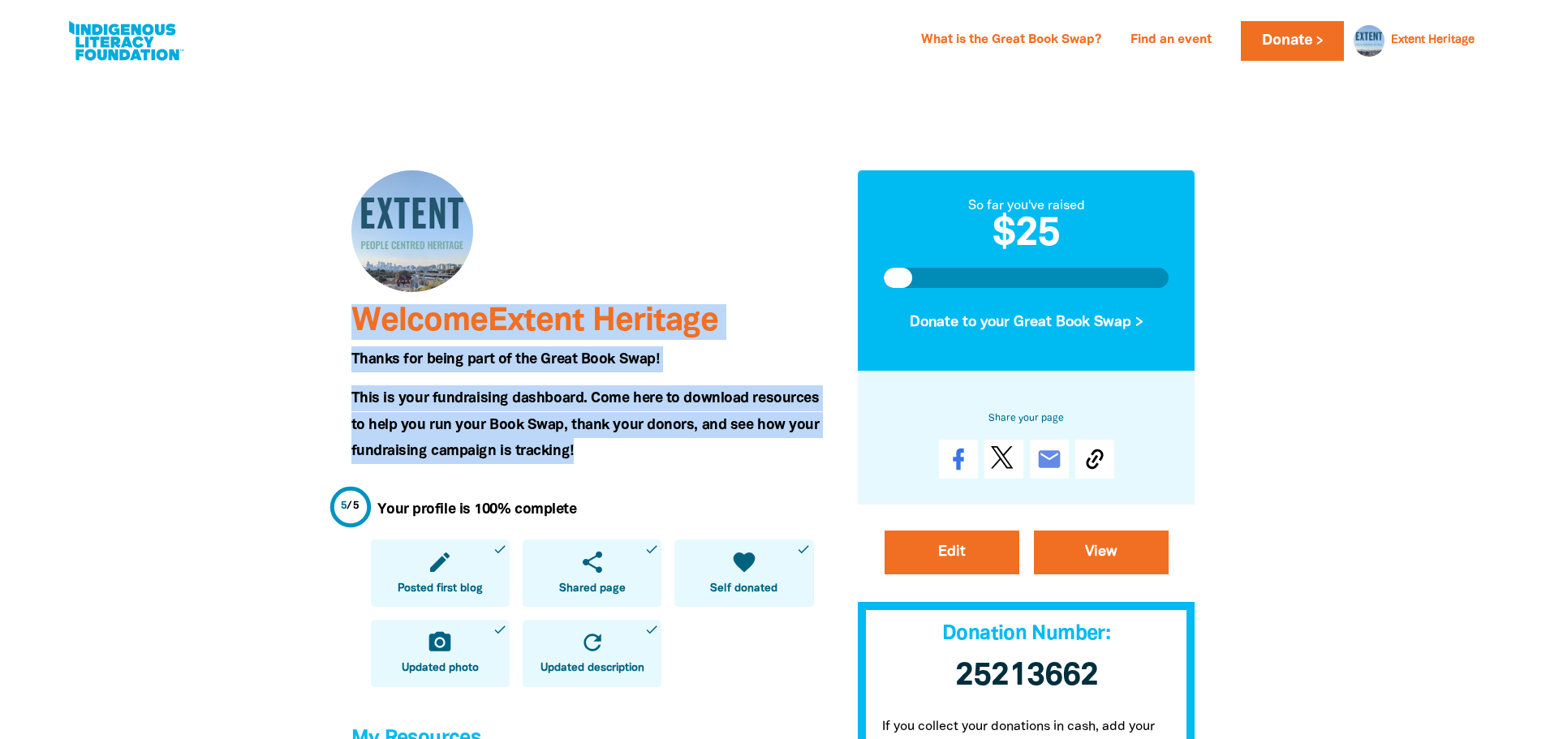
drag, startPoint x: 353, startPoint y: 321, endPoint x: 610, endPoint y: 453, distance: 288.9
click at [601, 453] on h5 "This is your fundraising dashboard. Come here to download resources to help you…" at bounding box center [592, 424] width 482 height 79
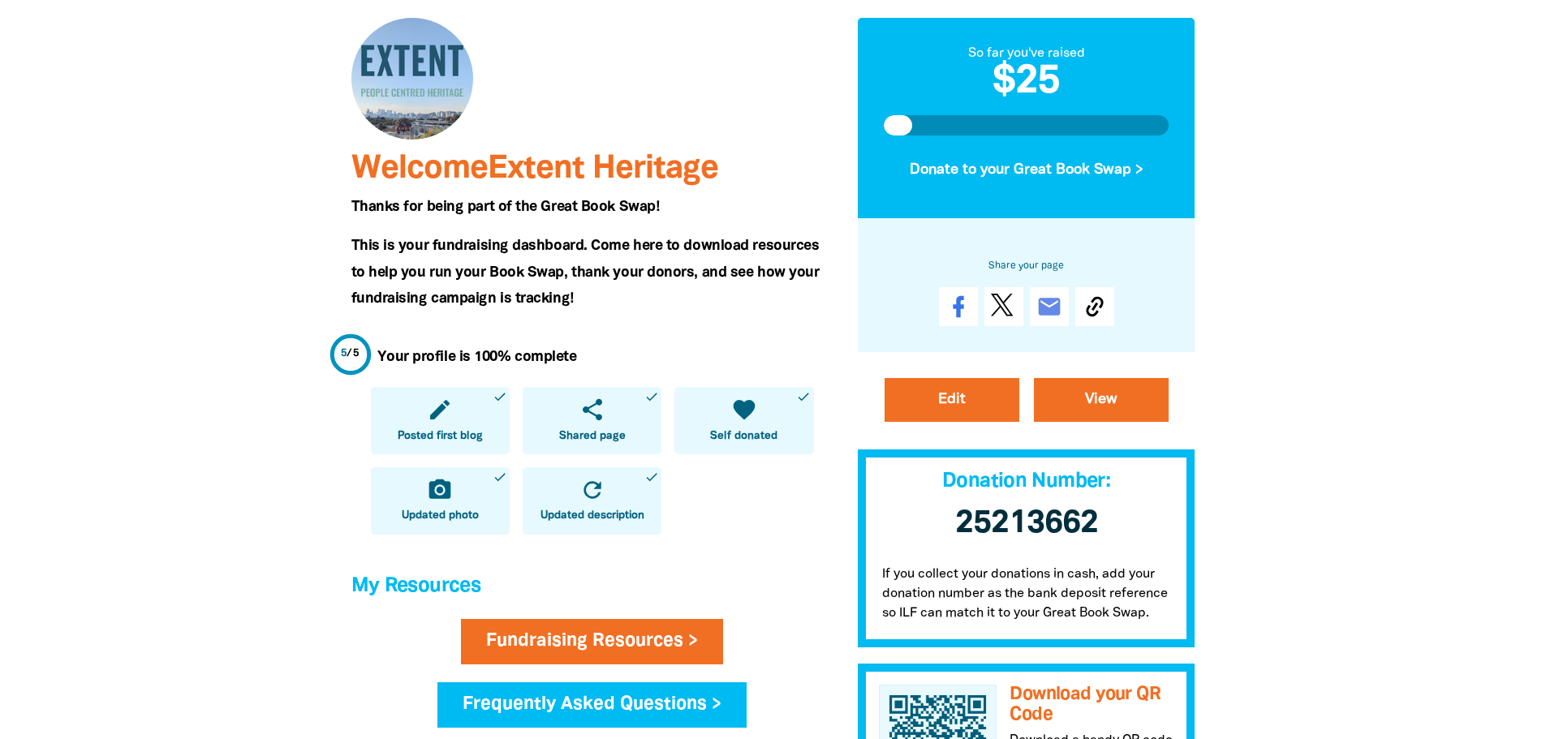
scroll to position [81, 0]
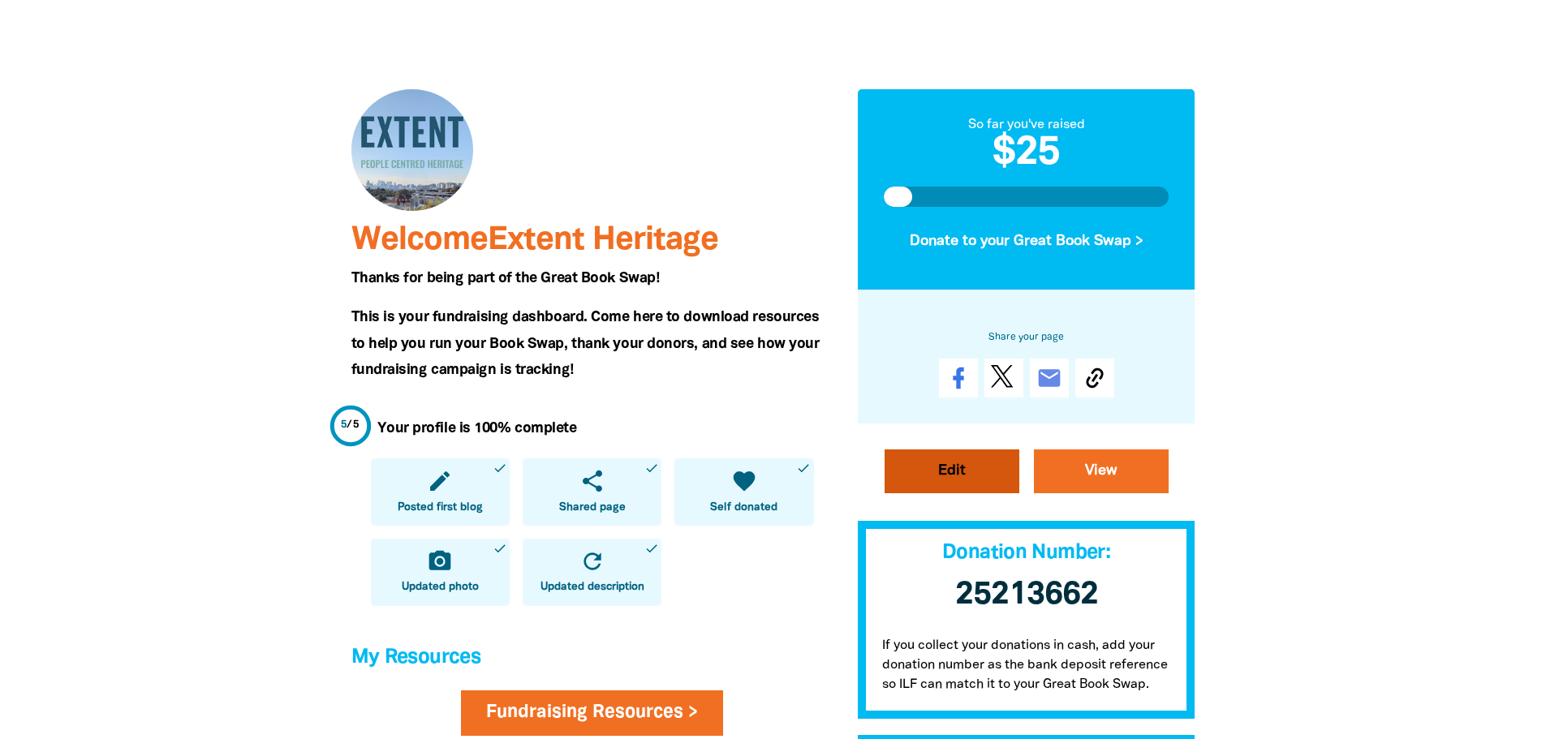
click at [951, 463] on link "Edit" at bounding box center [951, 472] width 135 height 44
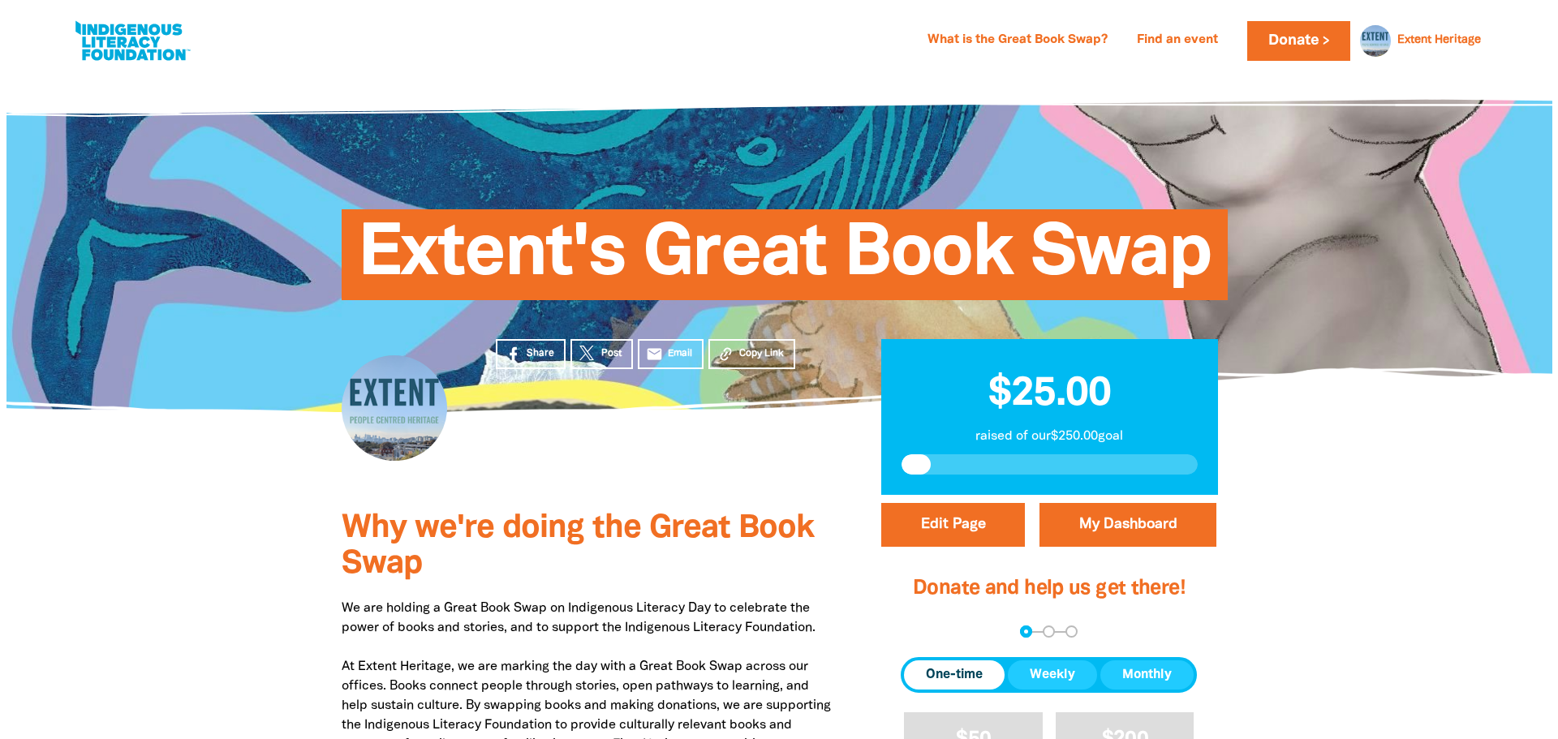
scroll to position [406, 0]
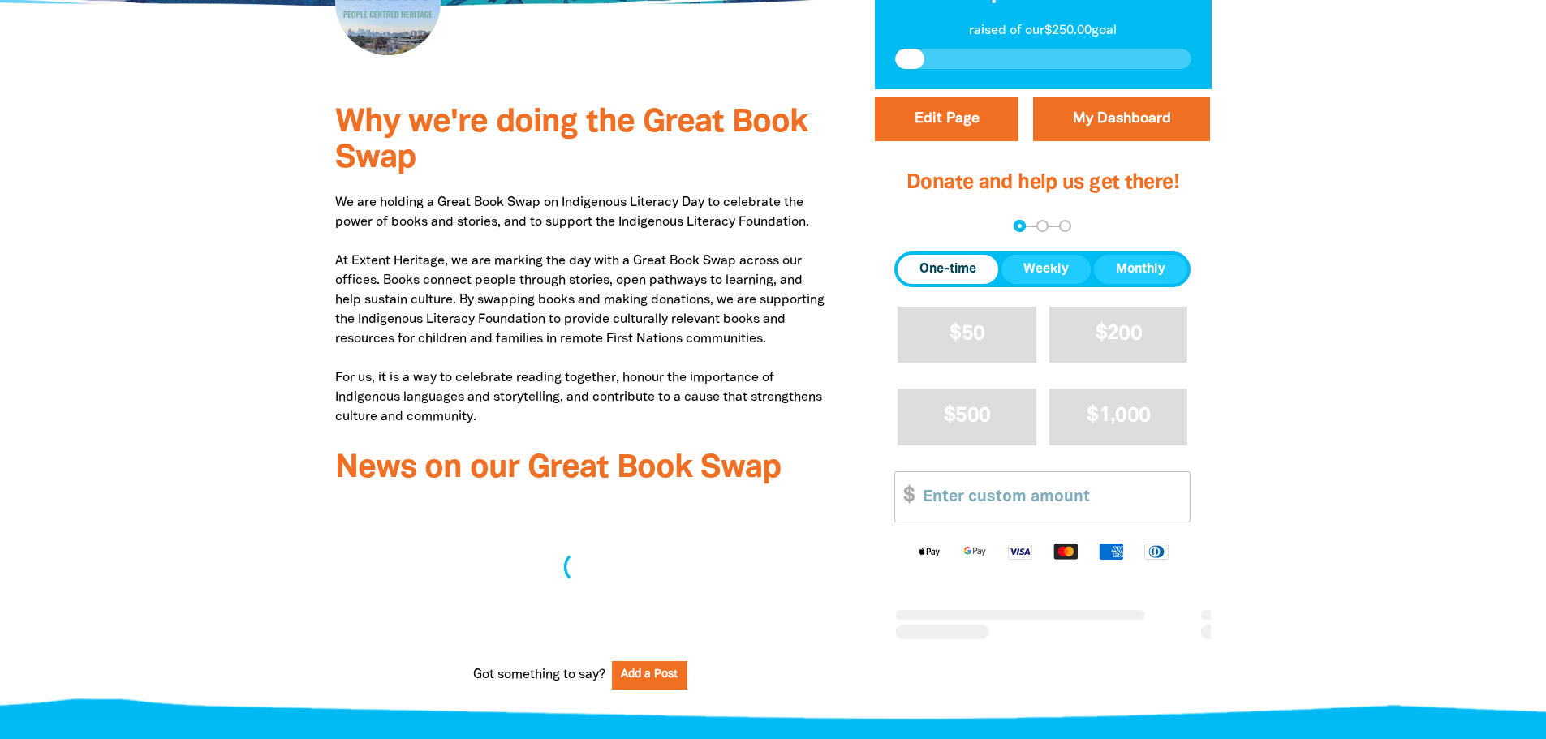
select select "Yes"
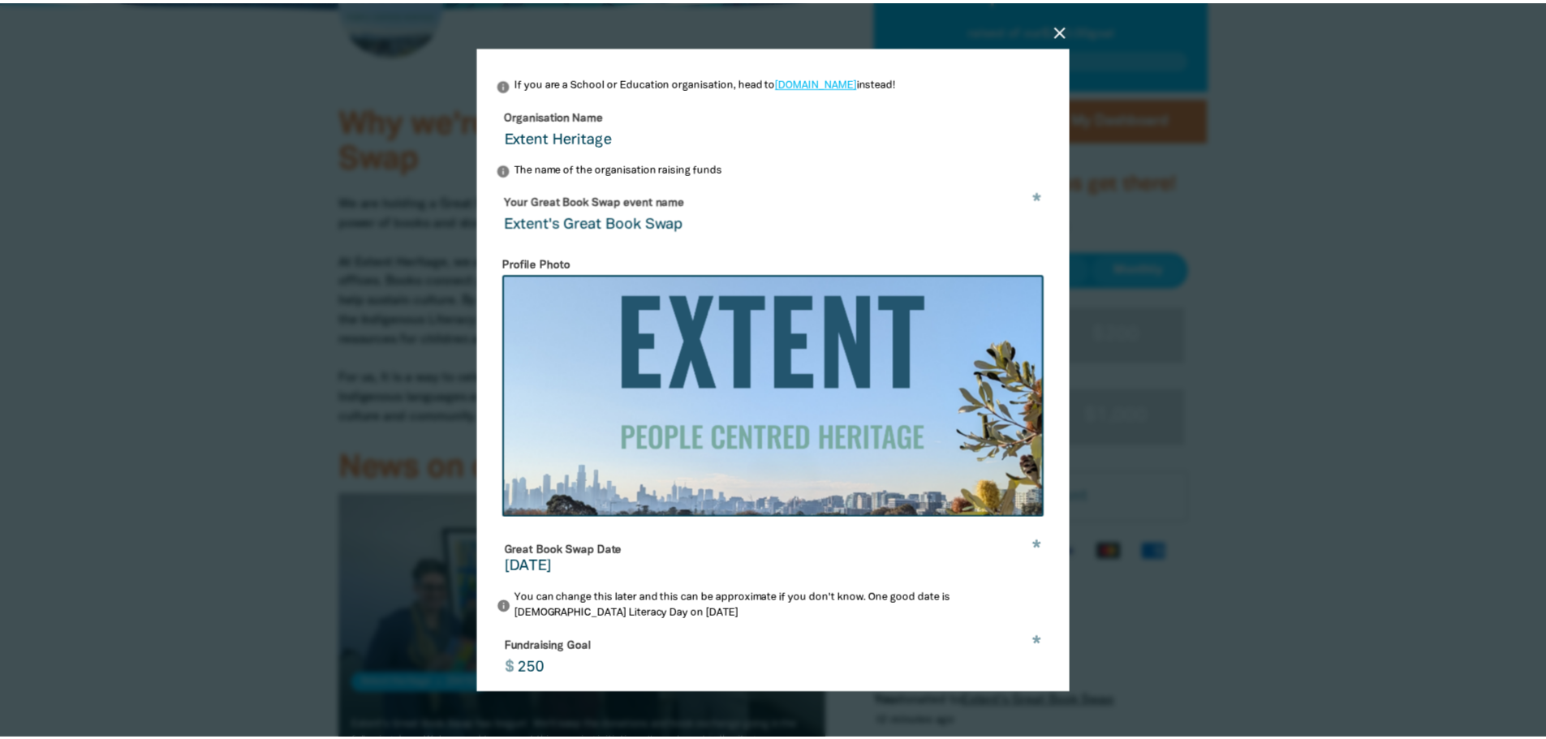
scroll to position [392, 0]
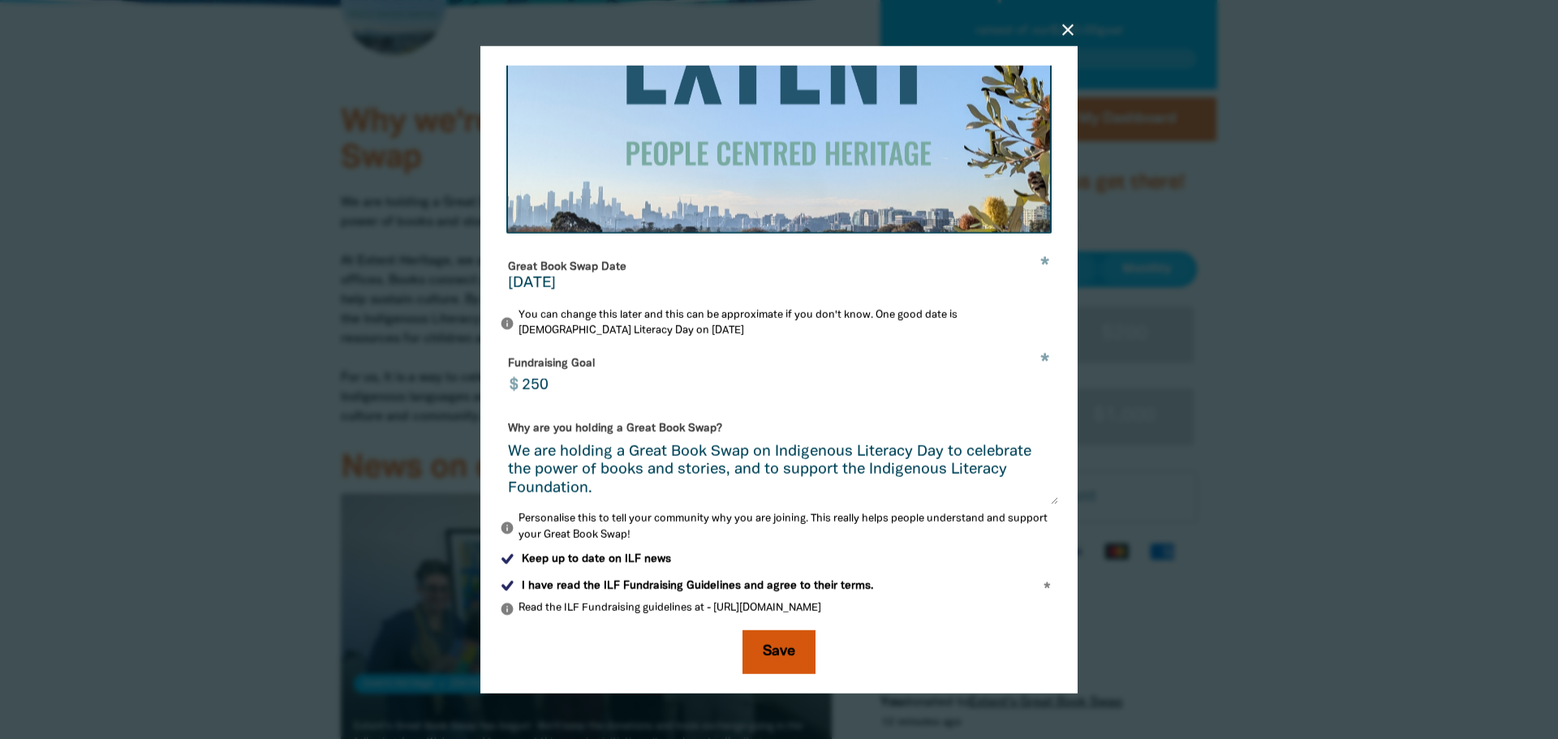
click at [756, 664] on button "Save" at bounding box center [778, 653] width 73 height 44
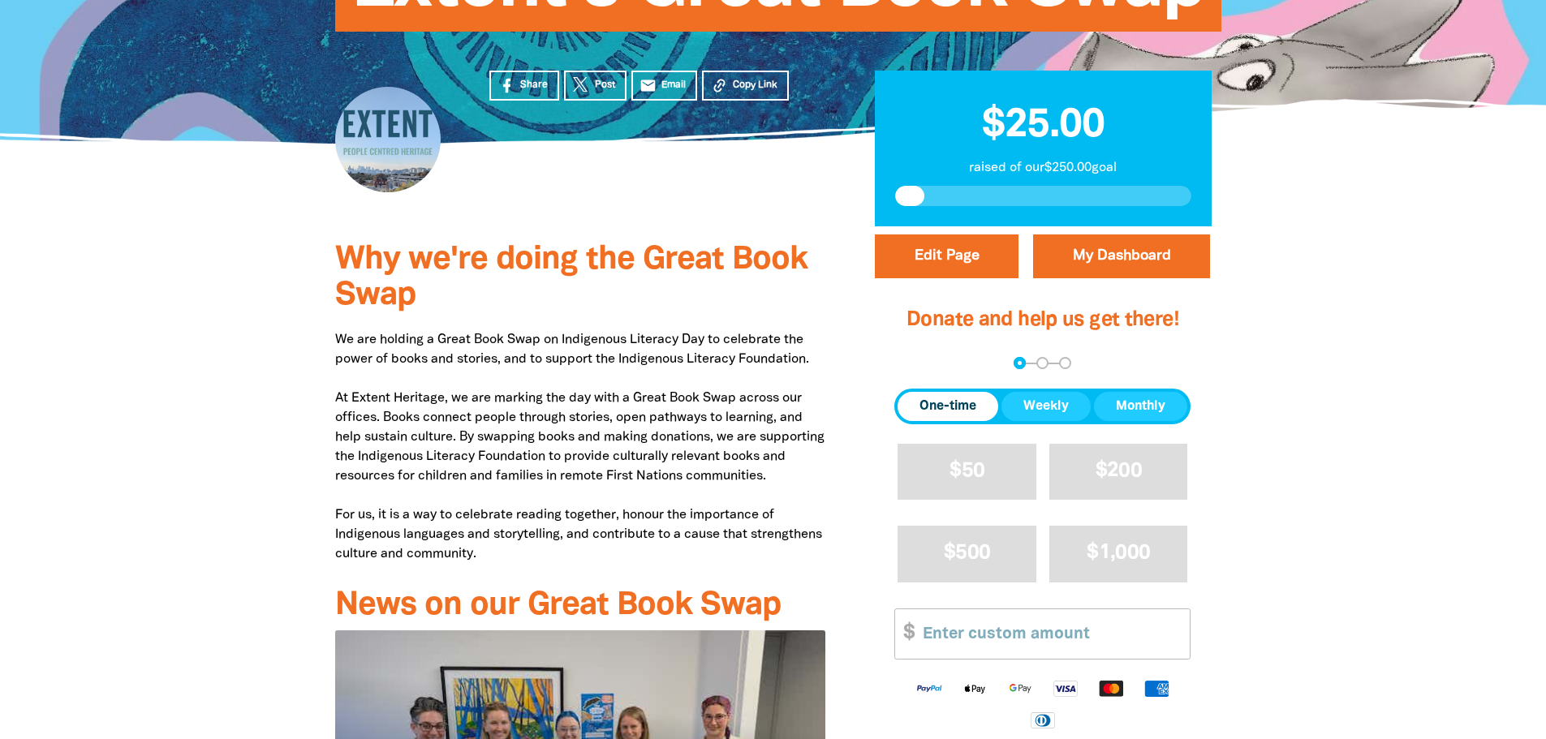
scroll to position [0, 0]
